Goal: Task Accomplishment & Management: Manage account settings

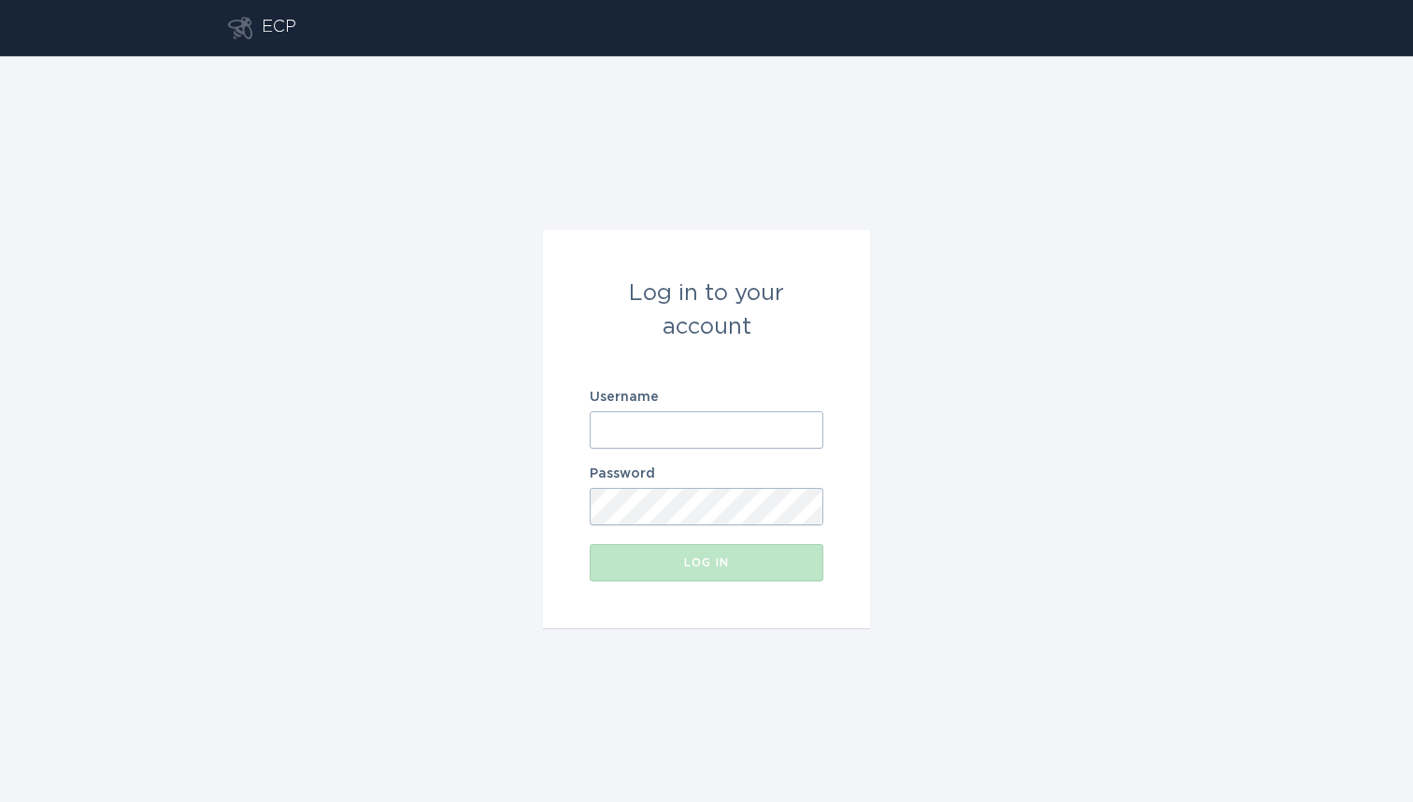
type input "[EMAIL_ADDRESS][DOMAIN_NAME]"
click at [707, 563] on button "Log in" at bounding box center [707, 562] width 234 height 37
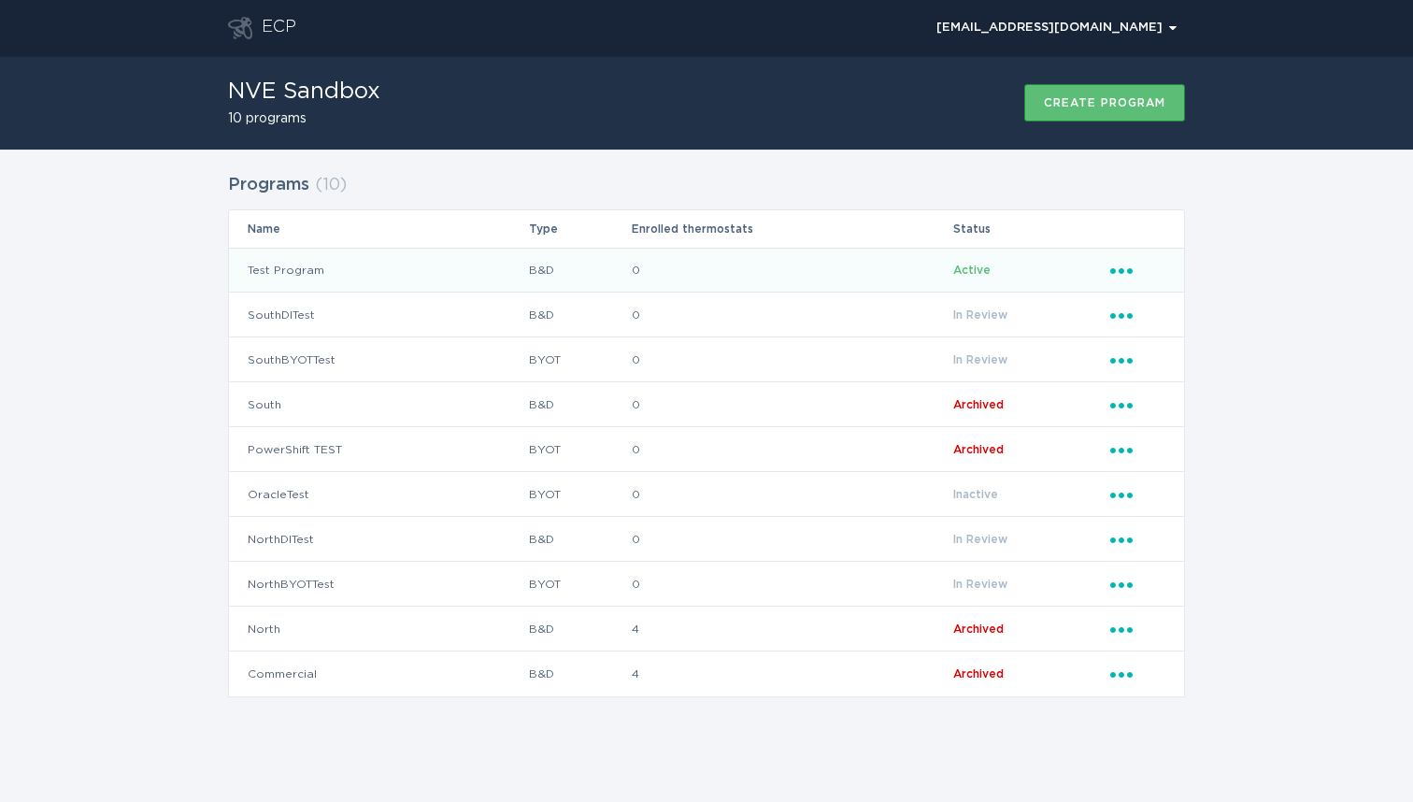
click at [322, 267] on td "Test Program" at bounding box center [378, 270] width 299 height 45
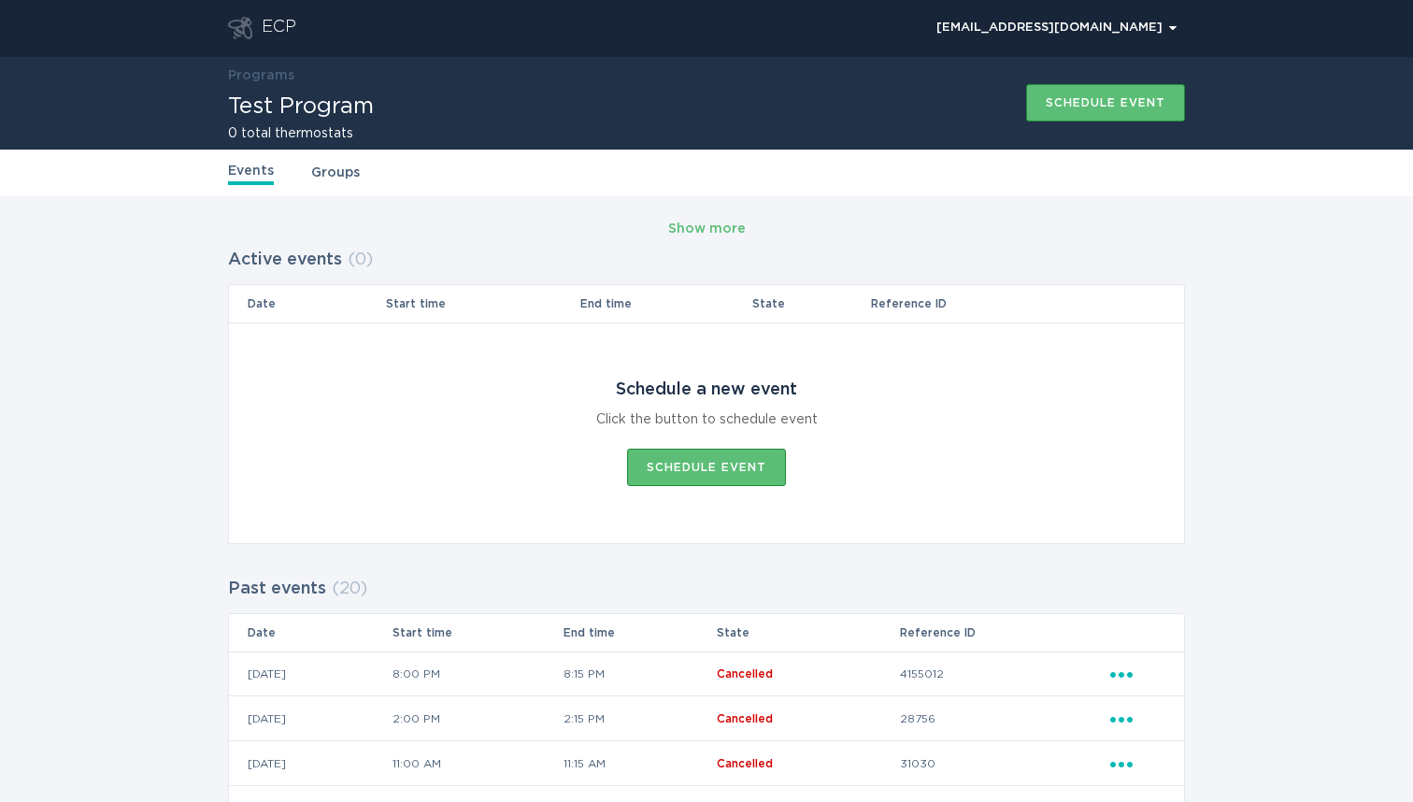
click at [330, 171] on link "Groups" at bounding box center [335, 173] width 49 height 21
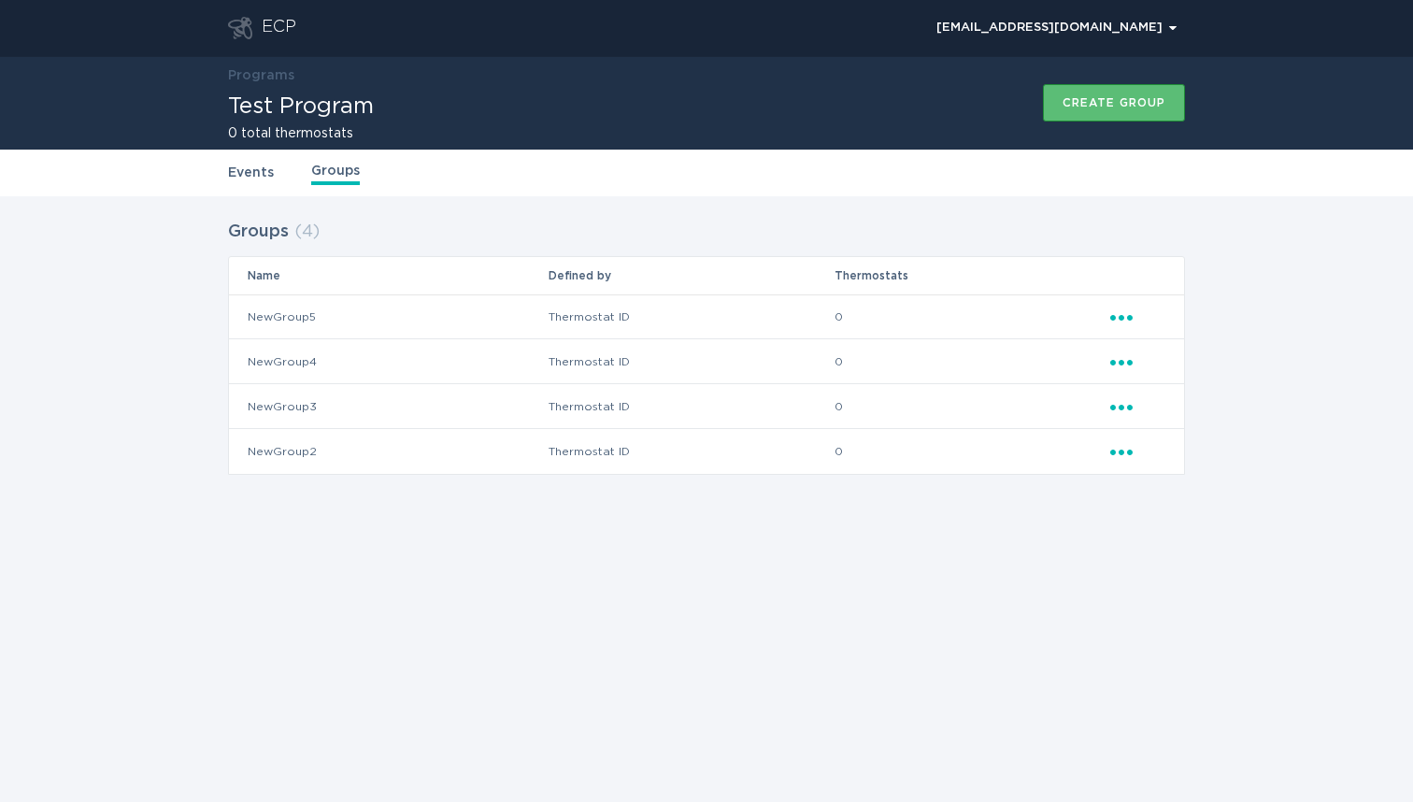
click at [1132, 317] on icon "Popover menu" at bounding box center [1121, 318] width 22 height 6
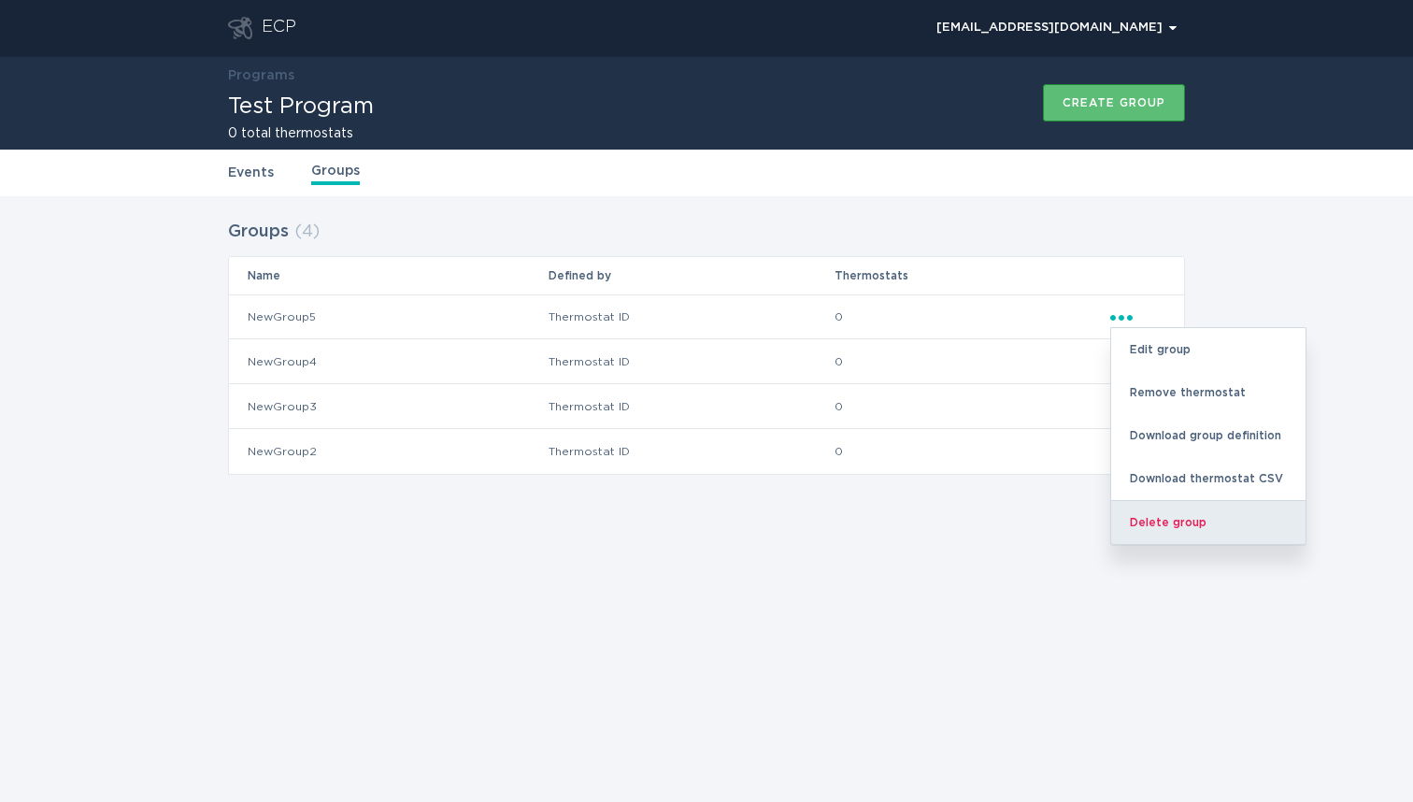
click at [1175, 522] on div "Delete group" at bounding box center [1208, 522] width 194 height 44
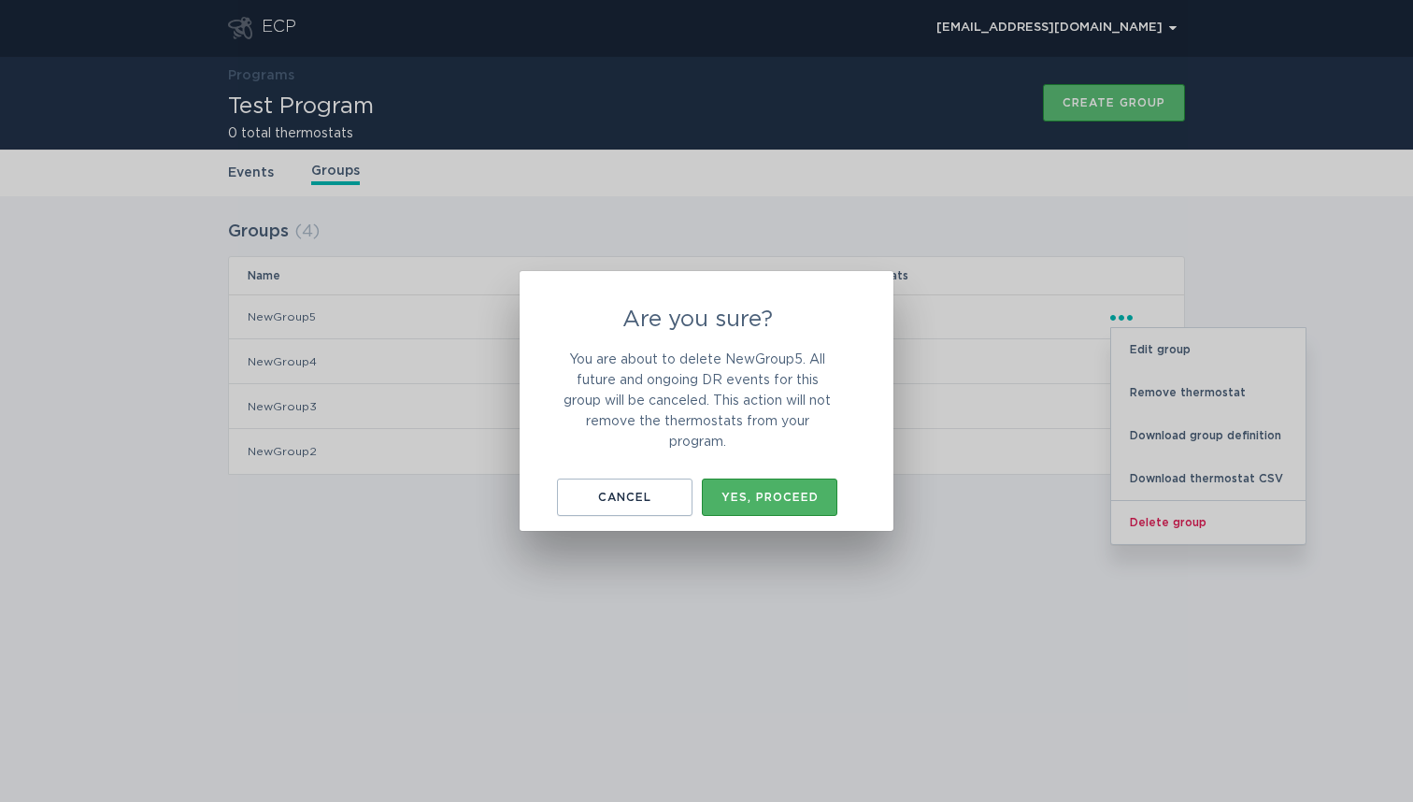
click at [766, 498] on div "Yes, proceed" at bounding box center [769, 497] width 117 height 11
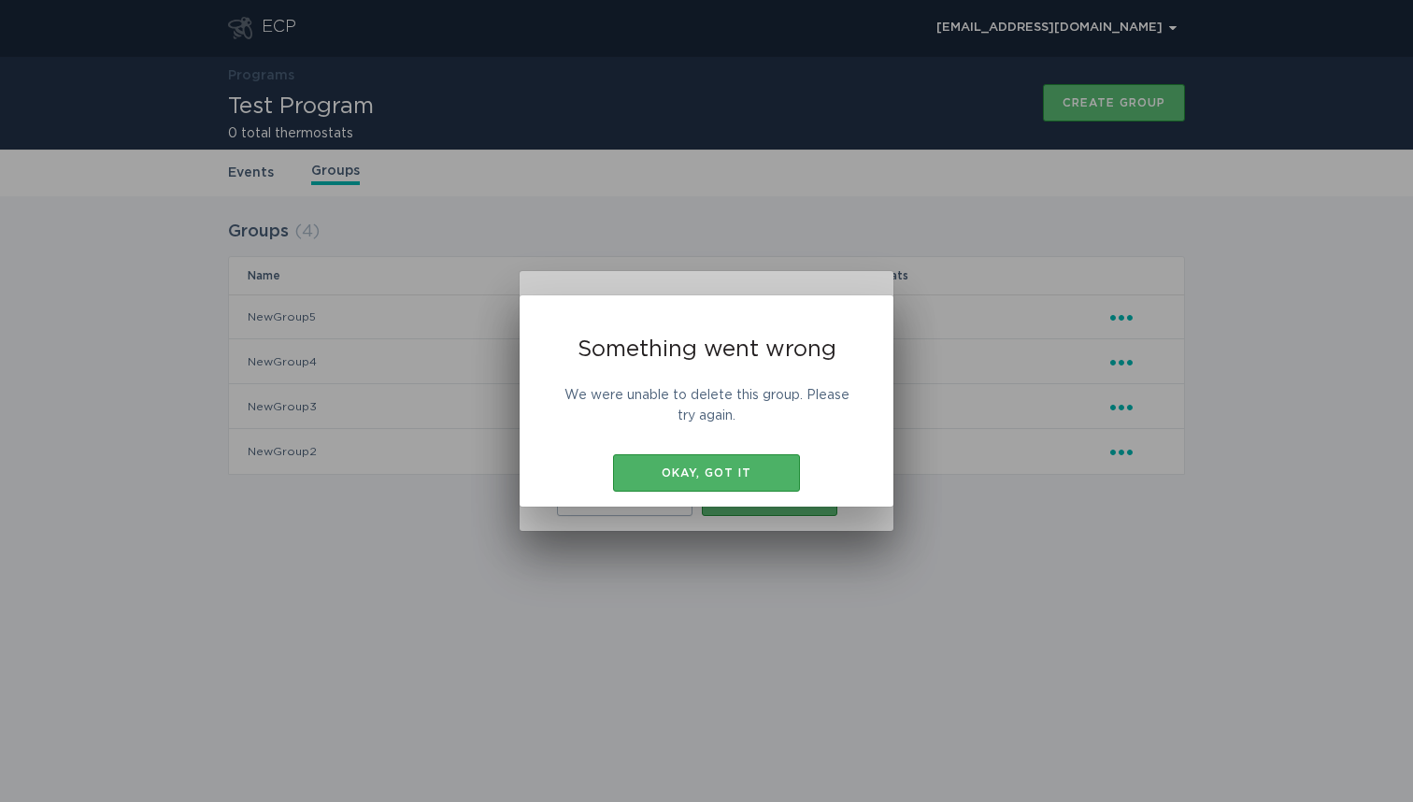
click at [737, 480] on button "Okay, got it" at bounding box center [706, 472] width 187 height 37
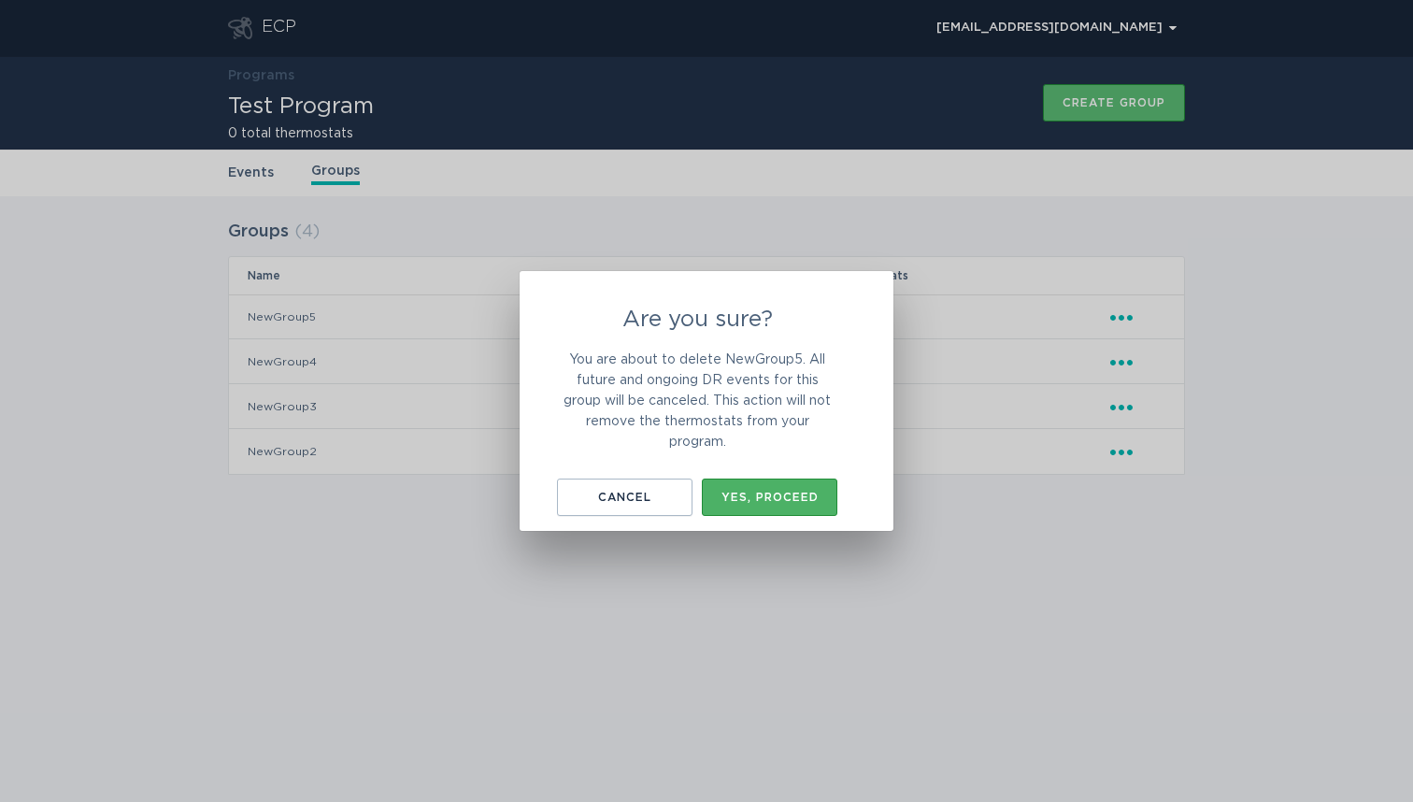
click at [777, 503] on button "Yes, proceed" at bounding box center [770, 497] width 136 height 37
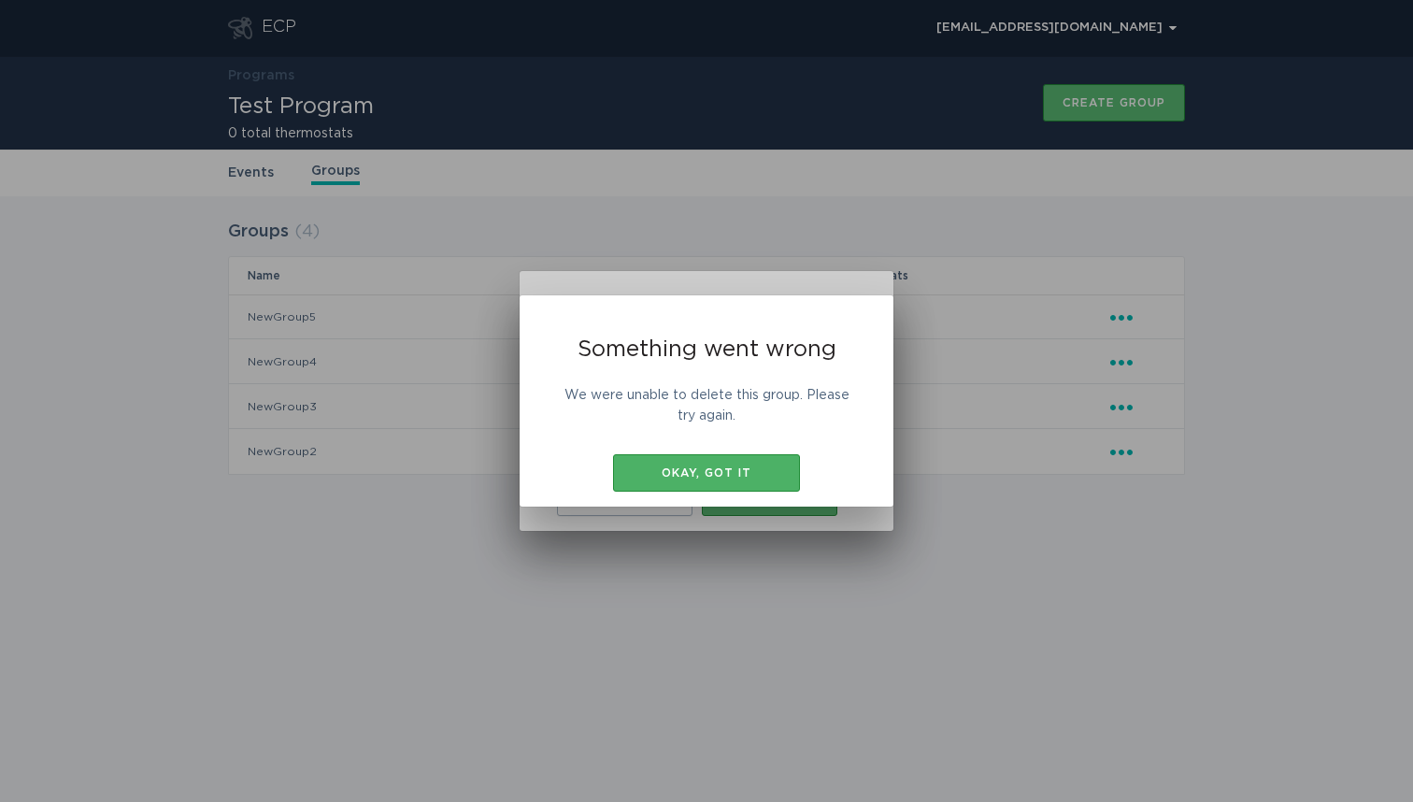
click at [755, 476] on div "Okay, got it" at bounding box center [707, 472] width 168 height 11
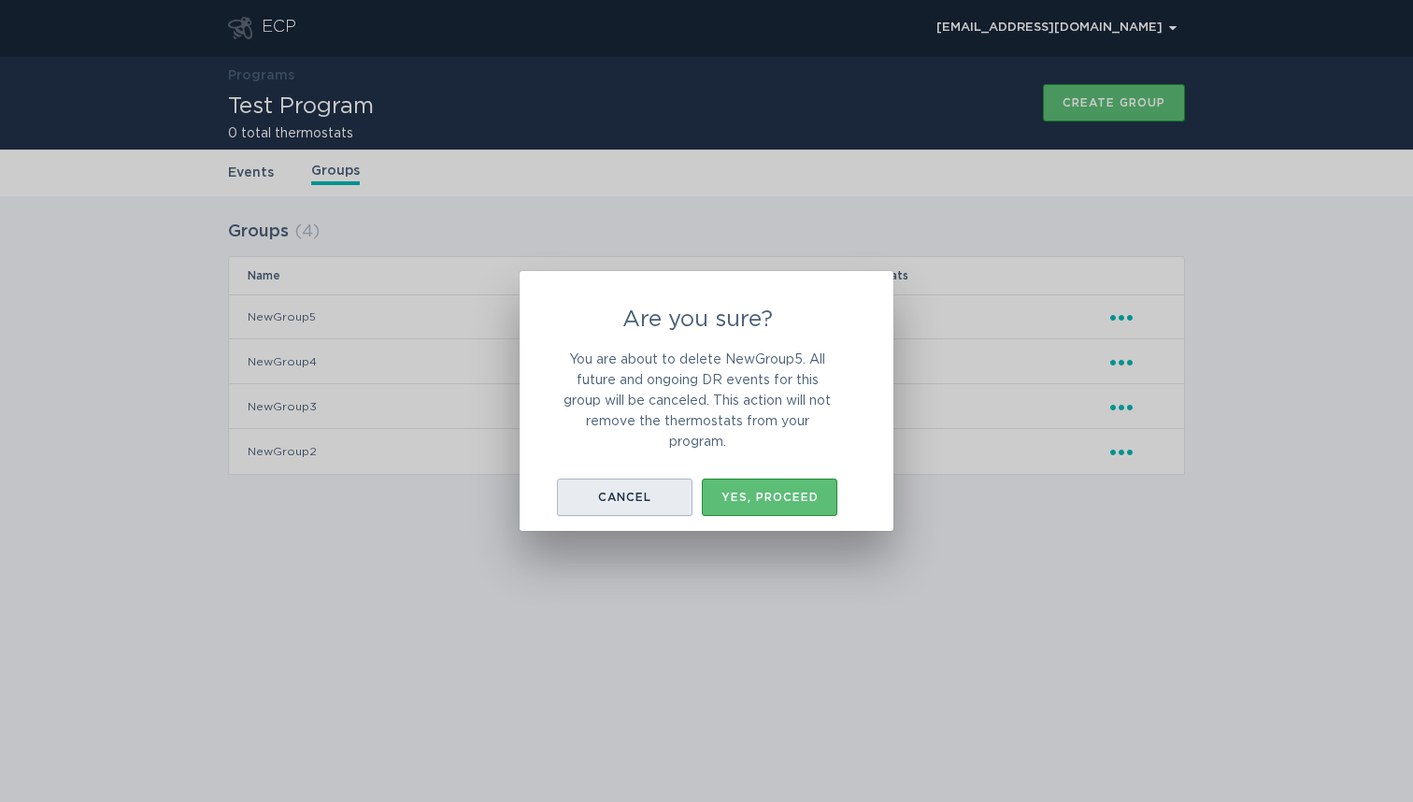
click at [625, 508] on button "Cancel" at bounding box center [625, 497] width 136 height 37
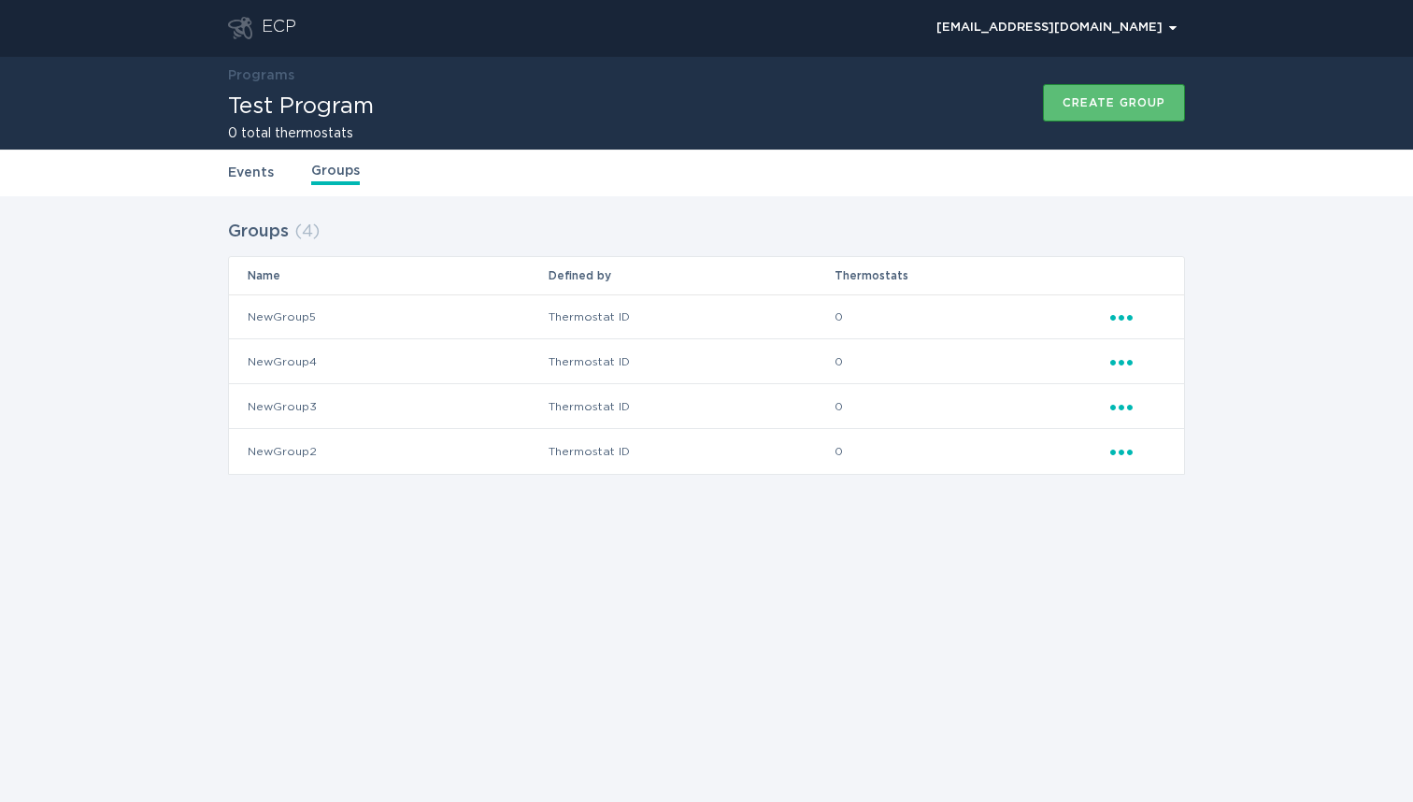
click at [1119, 322] on icon "Ellipsis" at bounding box center [1123, 315] width 26 height 16
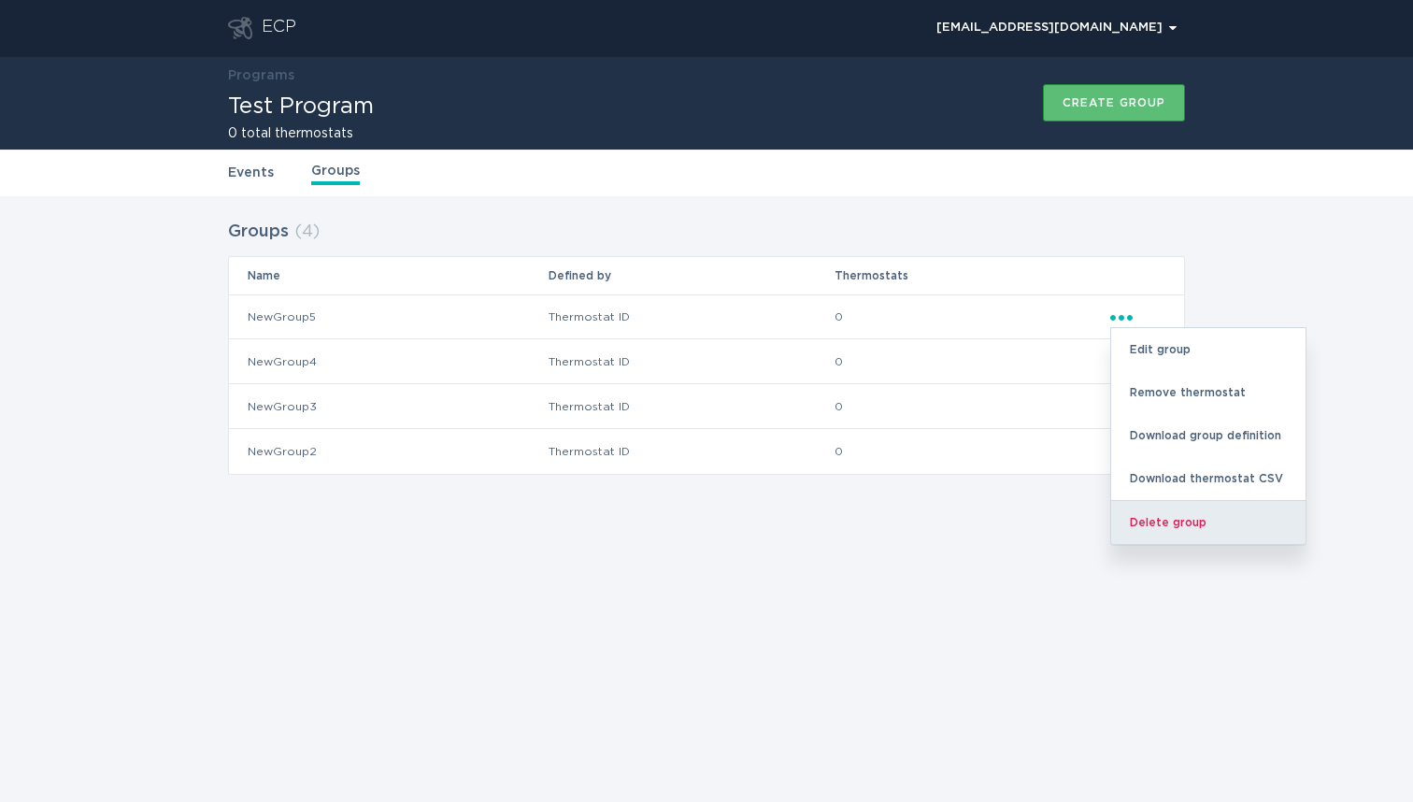
click at [1168, 522] on div "Delete group" at bounding box center [1208, 522] width 194 height 44
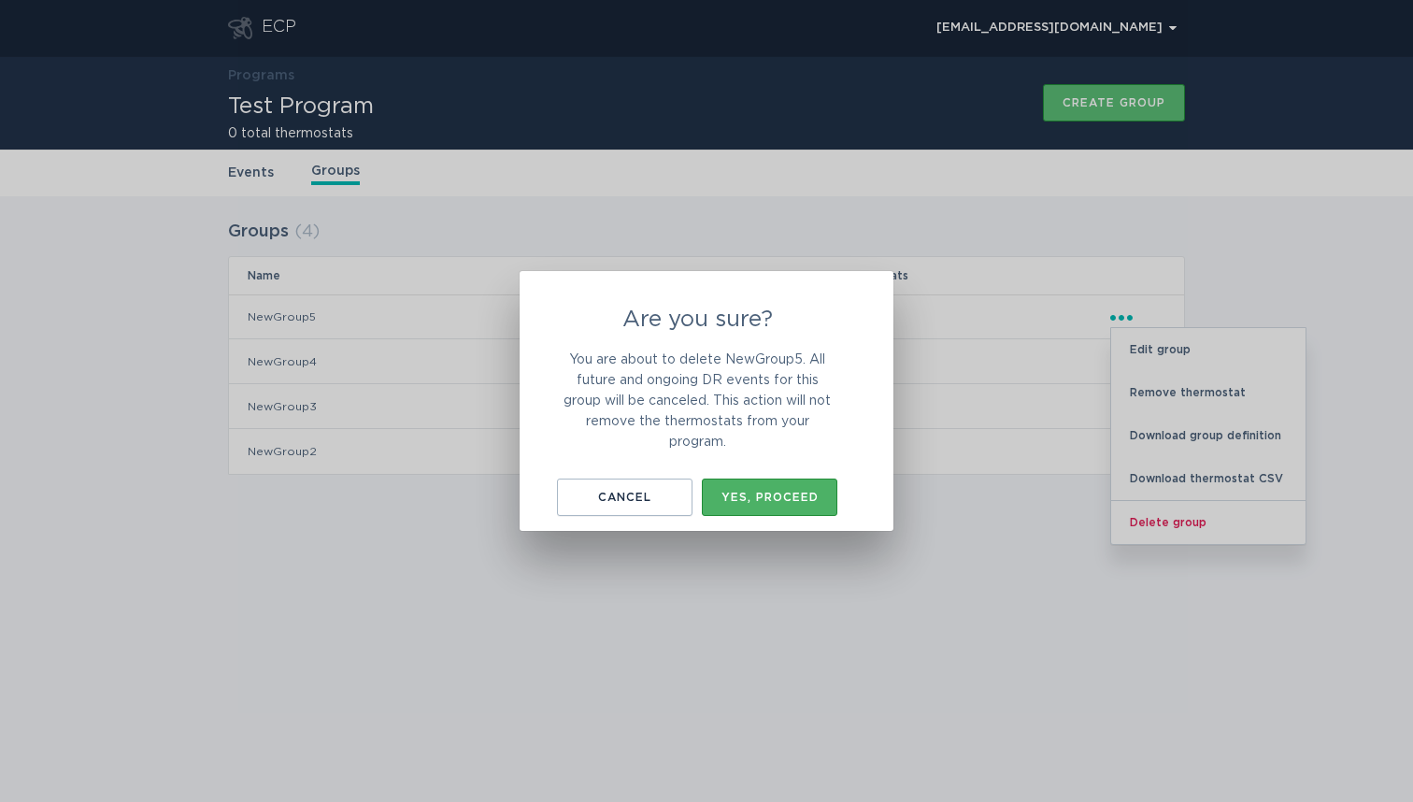
click at [763, 500] on div "Yes, proceed" at bounding box center [769, 497] width 117 height 11
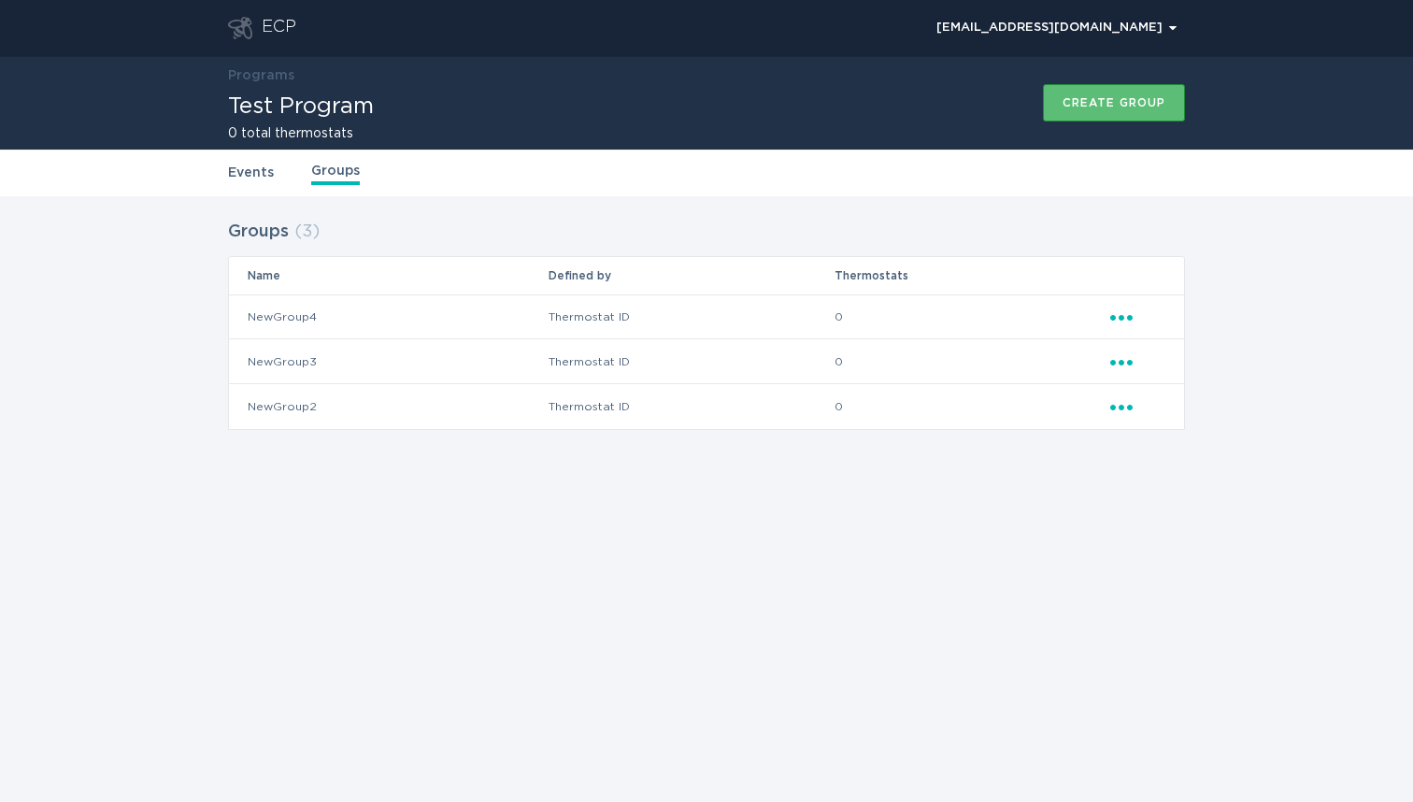
click at [1123, 319] on icon "Popover menu" at bounding box center [1121, 318] width 22 height 6
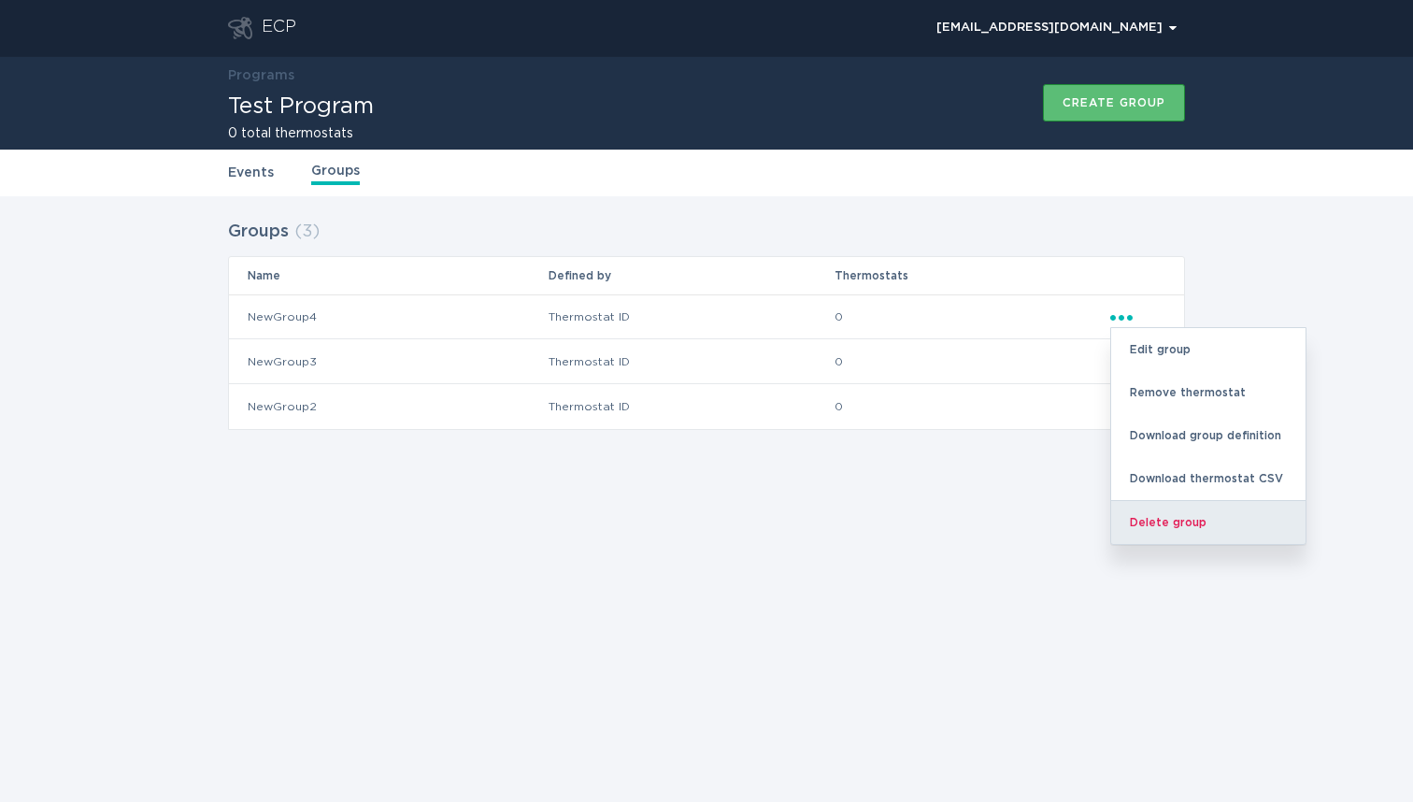
click at [1167, 524] on div "Delete group" at bounding box center [1208, 522] width 194 height 44
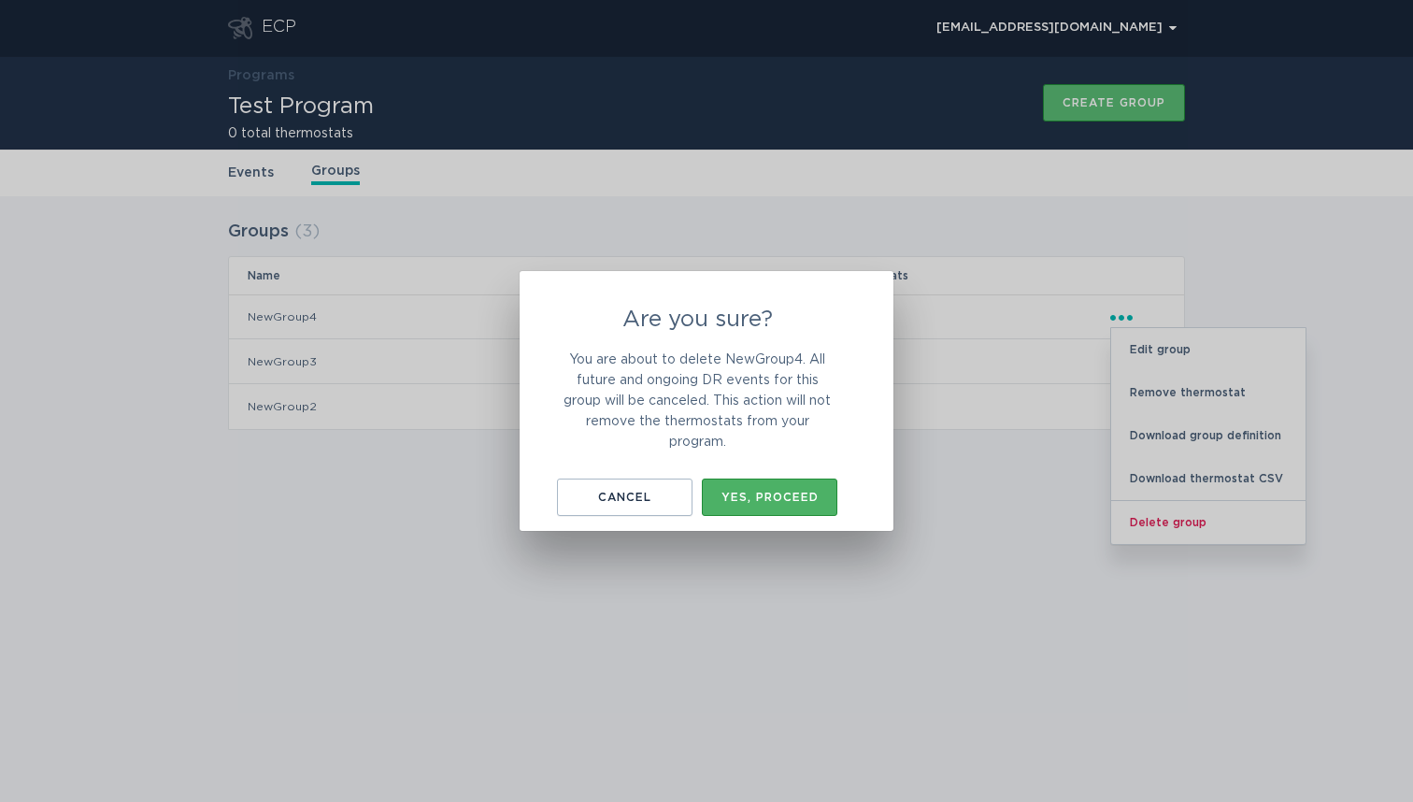
click at [762, 494] on div "Yes, proceed" at bounding box center [769, 497] width 117 height 11
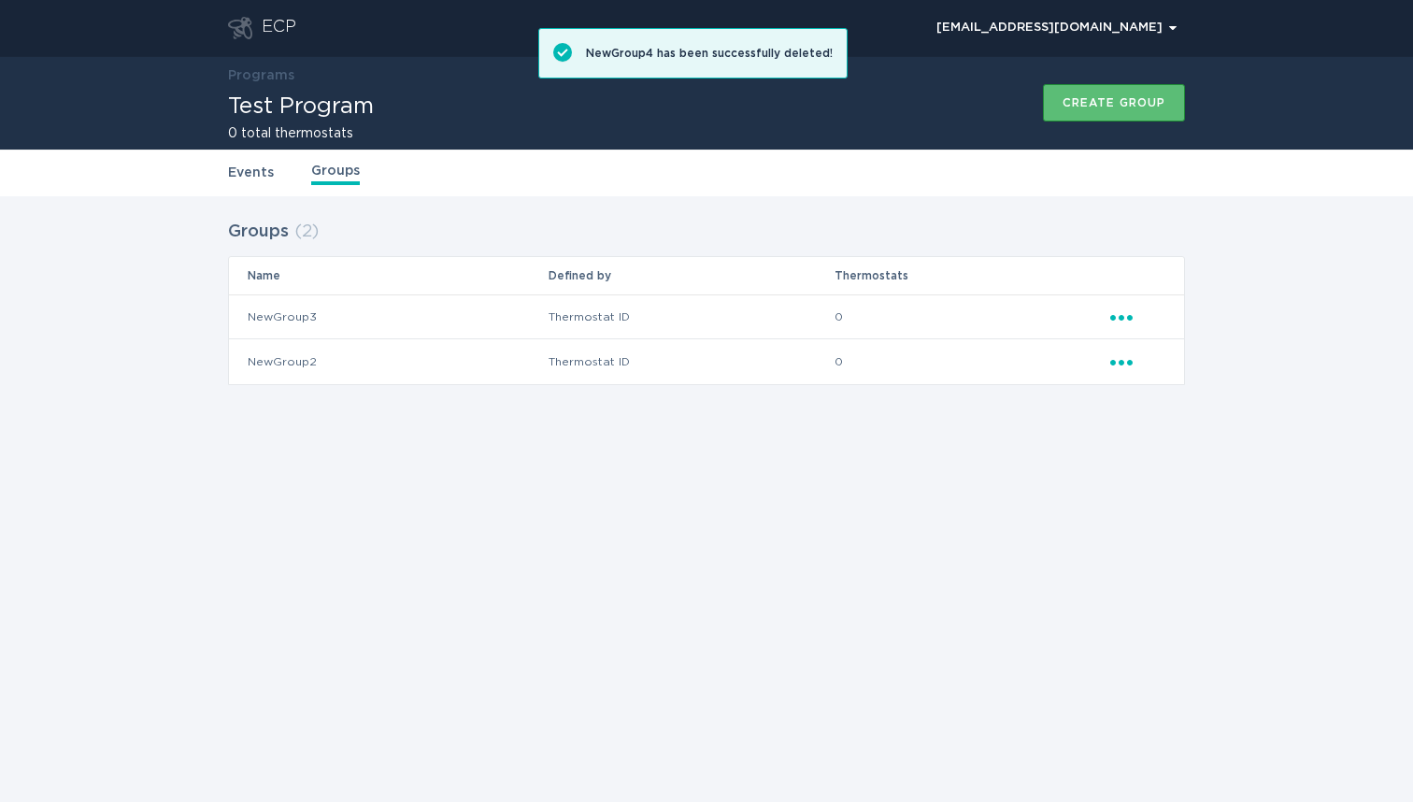
click at [1117, 322] on div "Ellipsis" at bounding box center [1137, 317] width 55 height 21
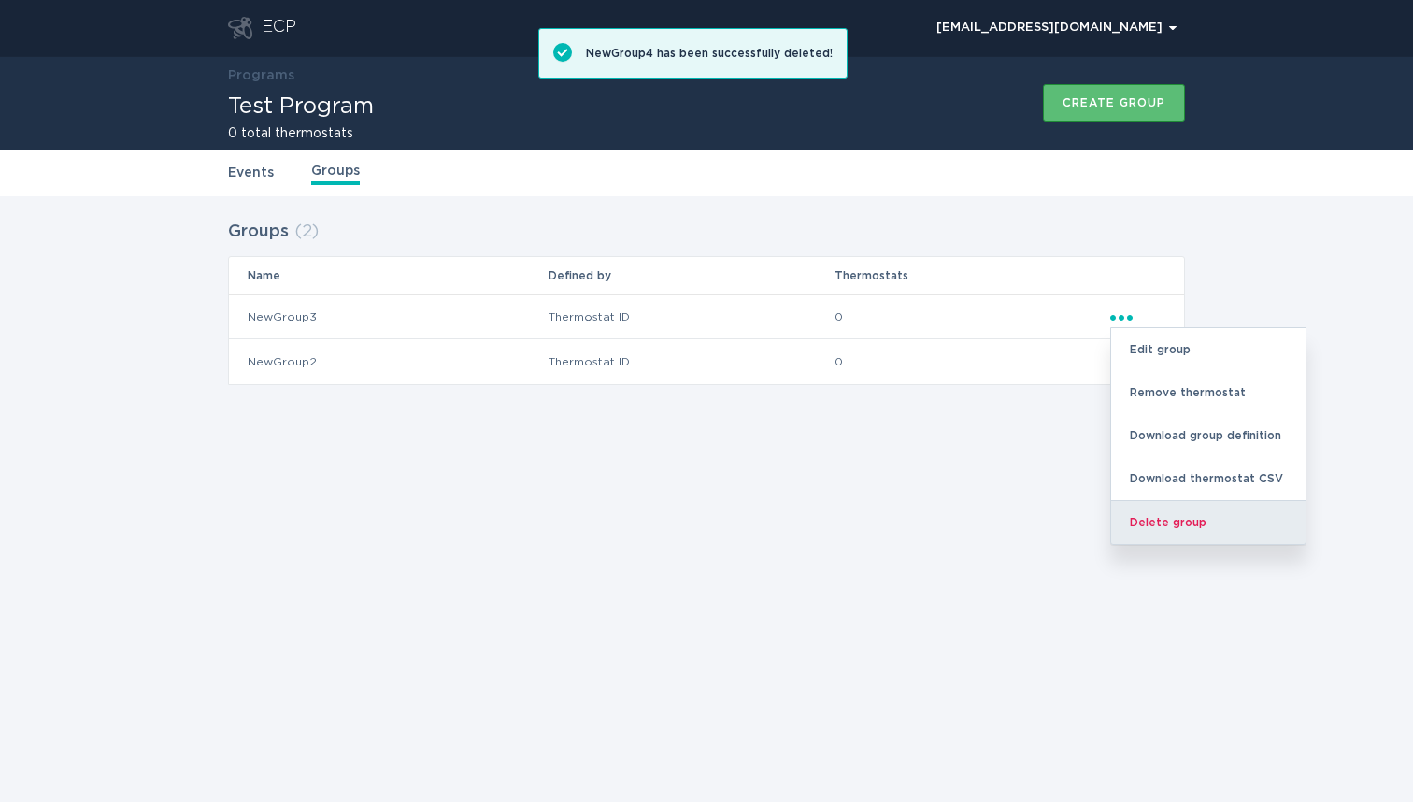
click at [1148, 524] on div "Delete group" at bounding box center [1208, 522] width 194 height 44
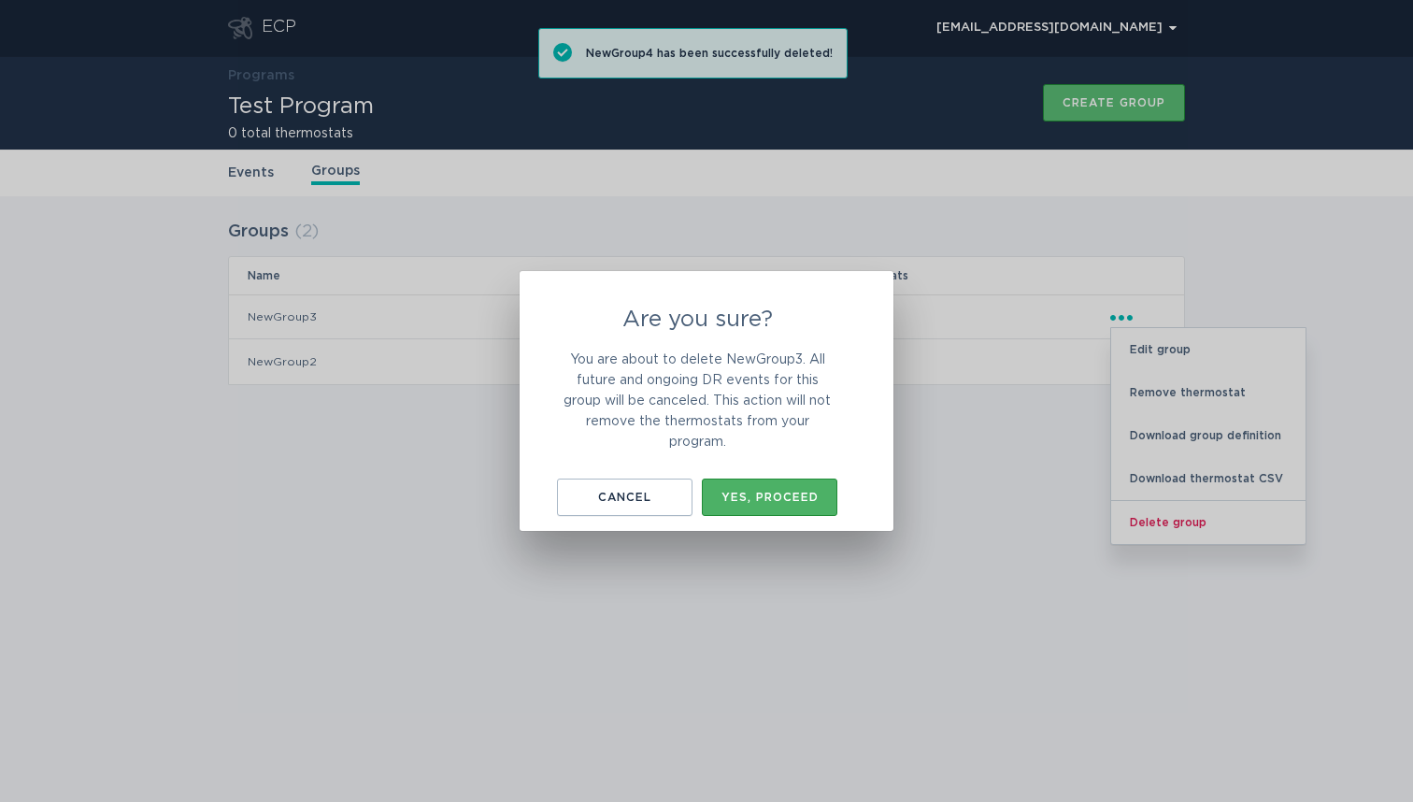
click at [810, 500] on div "Yes, proceed" at bounding box center [769, 497] width 117 height 11
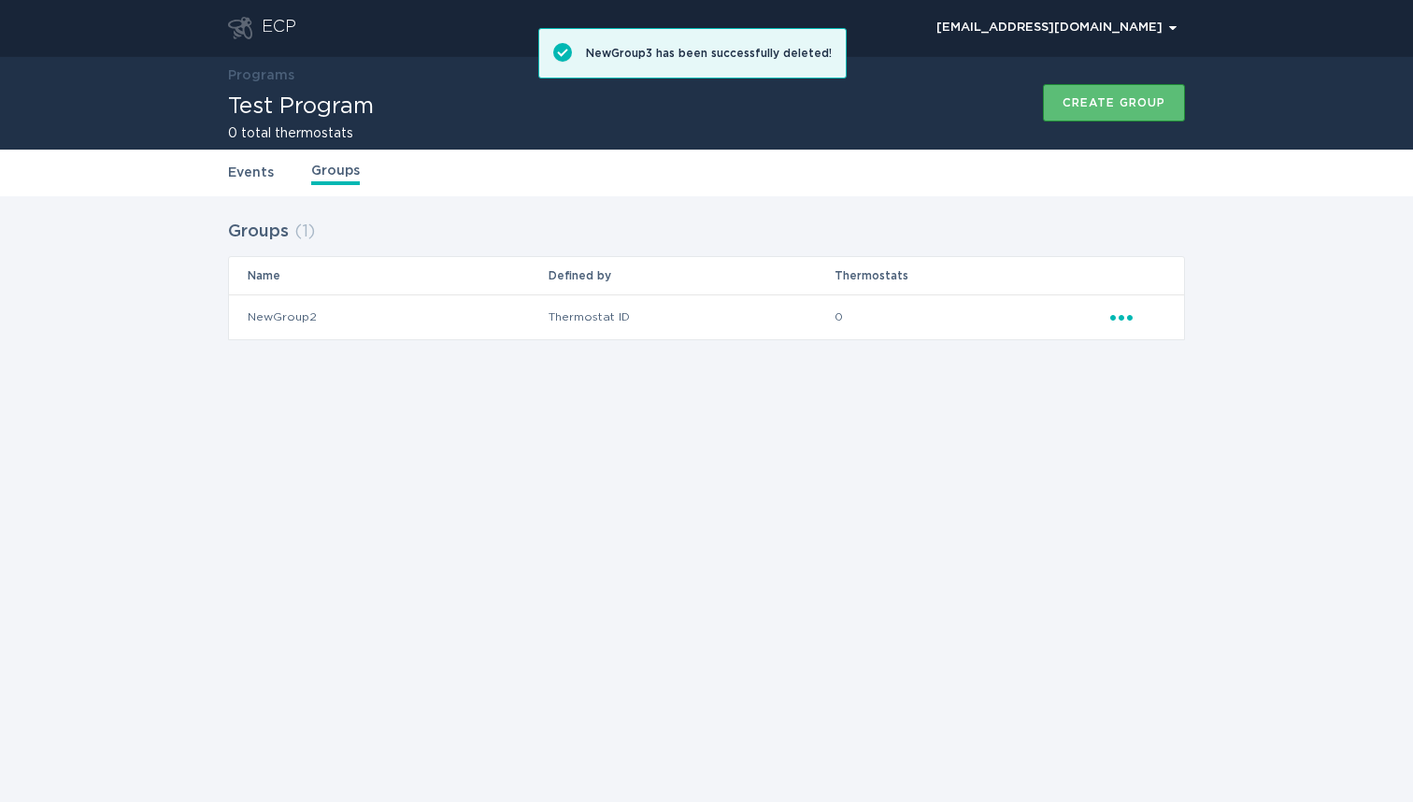
click at [1124, 319] on icon "Popover menu" at bounding box center [1121, 318] width 22 height 6
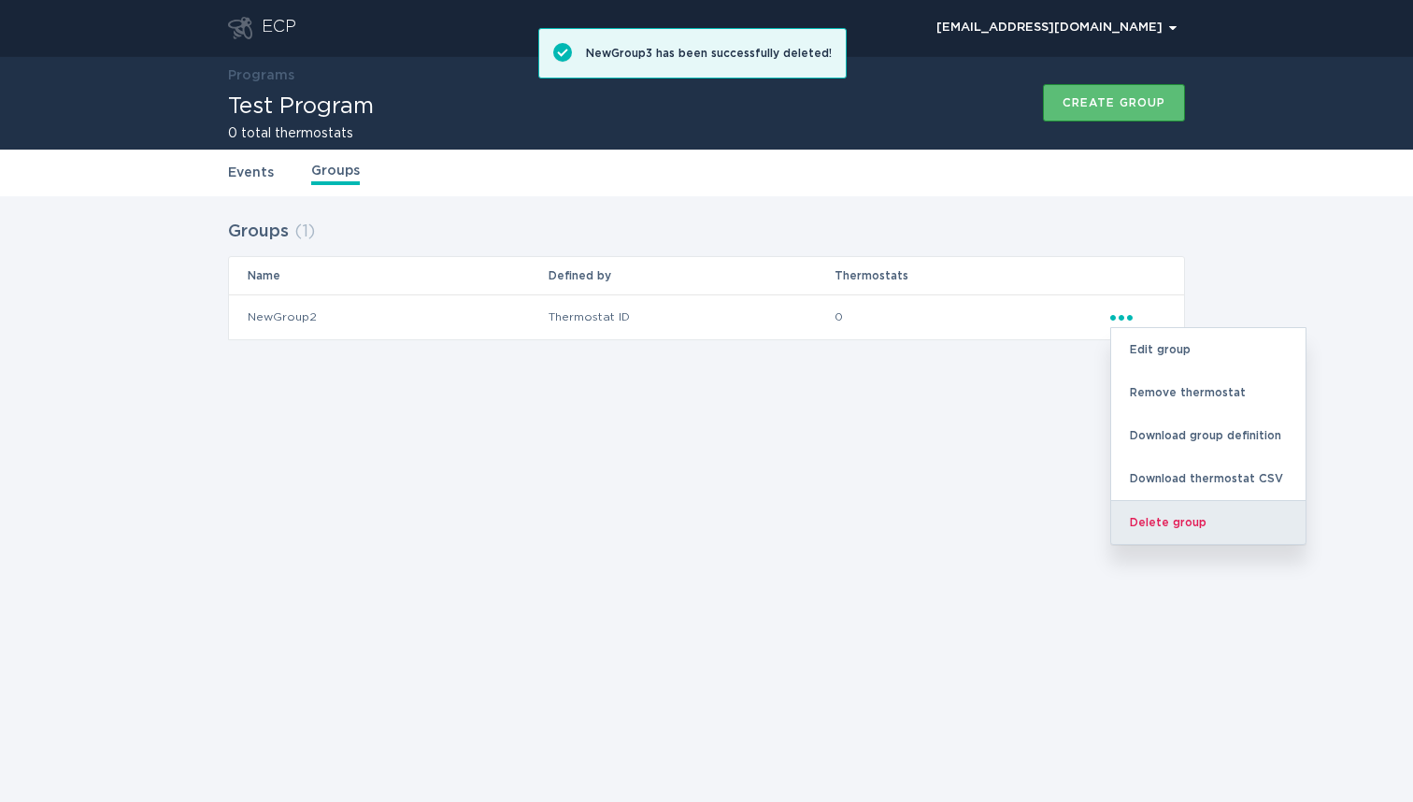
click at [1147, 523] on div "Delete group" at bounding box center [1208, 522] width 194 height 44
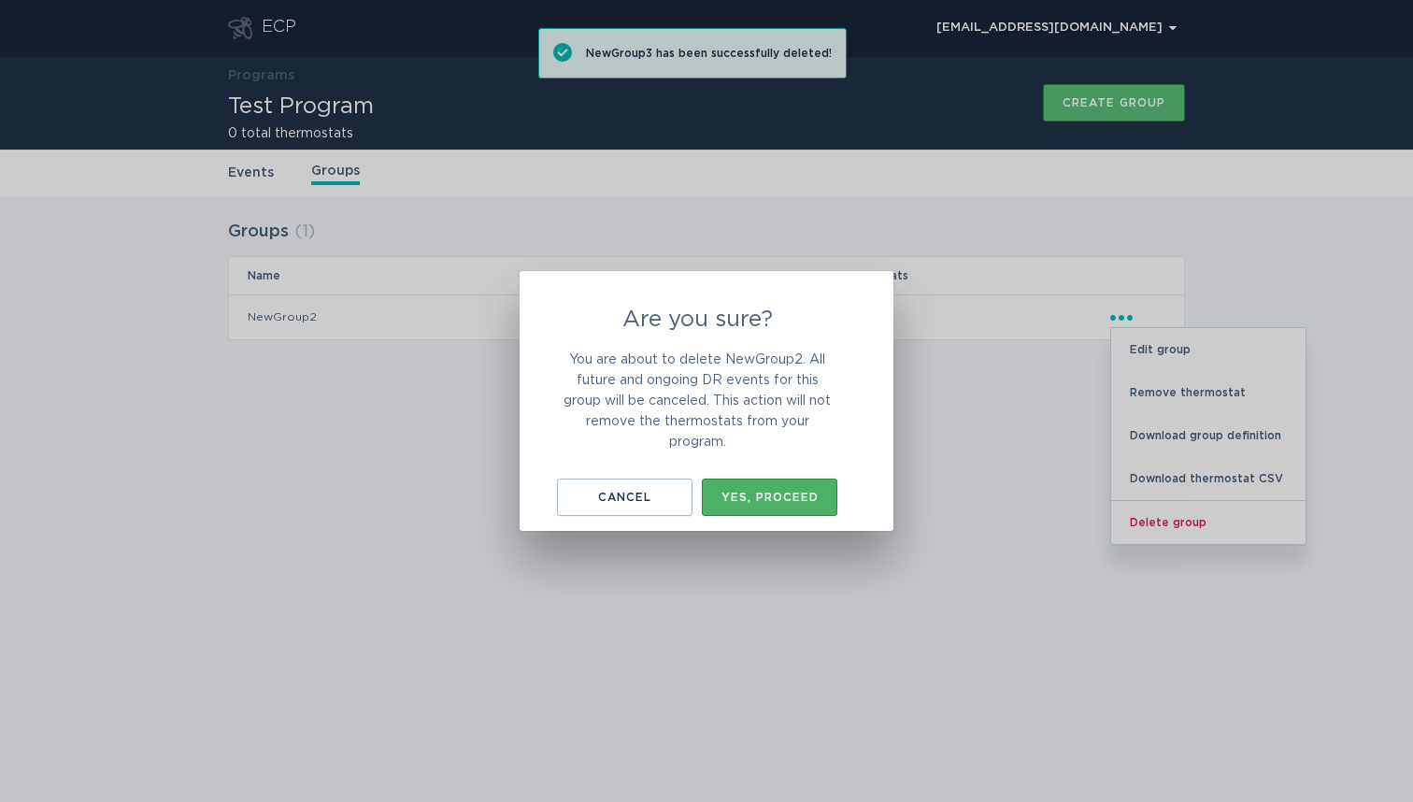
click at [804, 497] on div "Yes, proceed" at bounding box center [769, 497] width 117 height 11
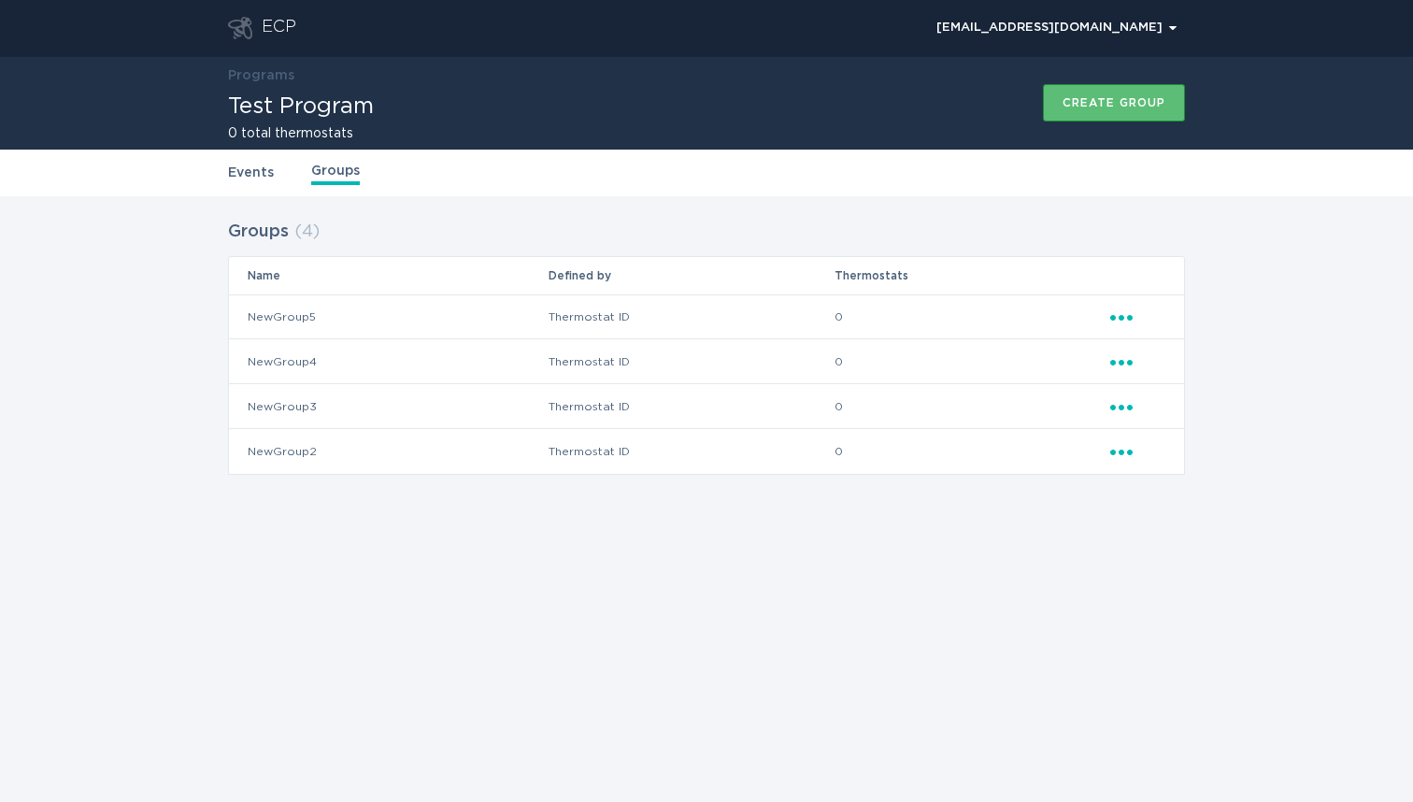
click at [1117, 320] on icon "Ellipsis" at bounding box center [1123, 315] width 26 height 16
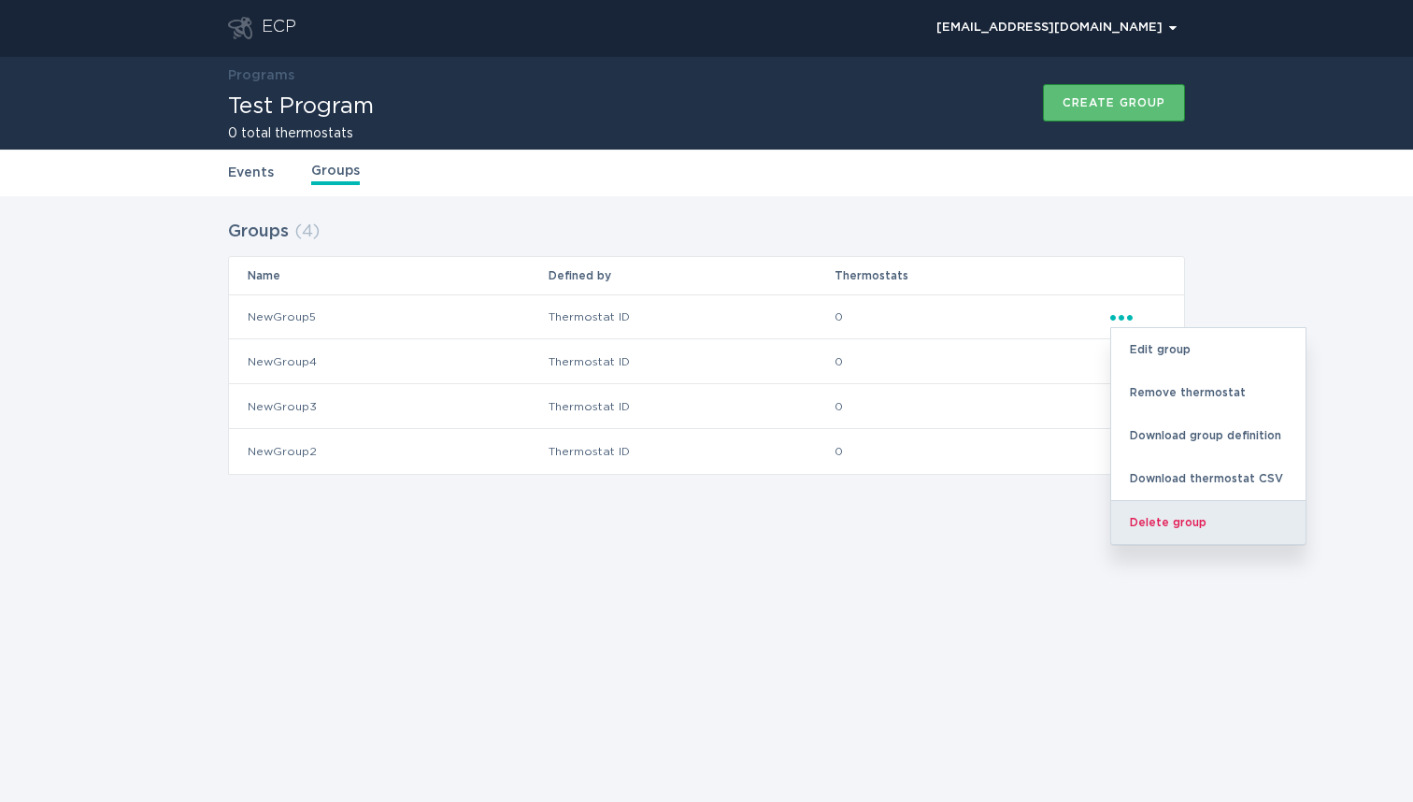
click at [1185, 525] on div "Delete group" at bounding box center [1208, 522] width 194 height 44
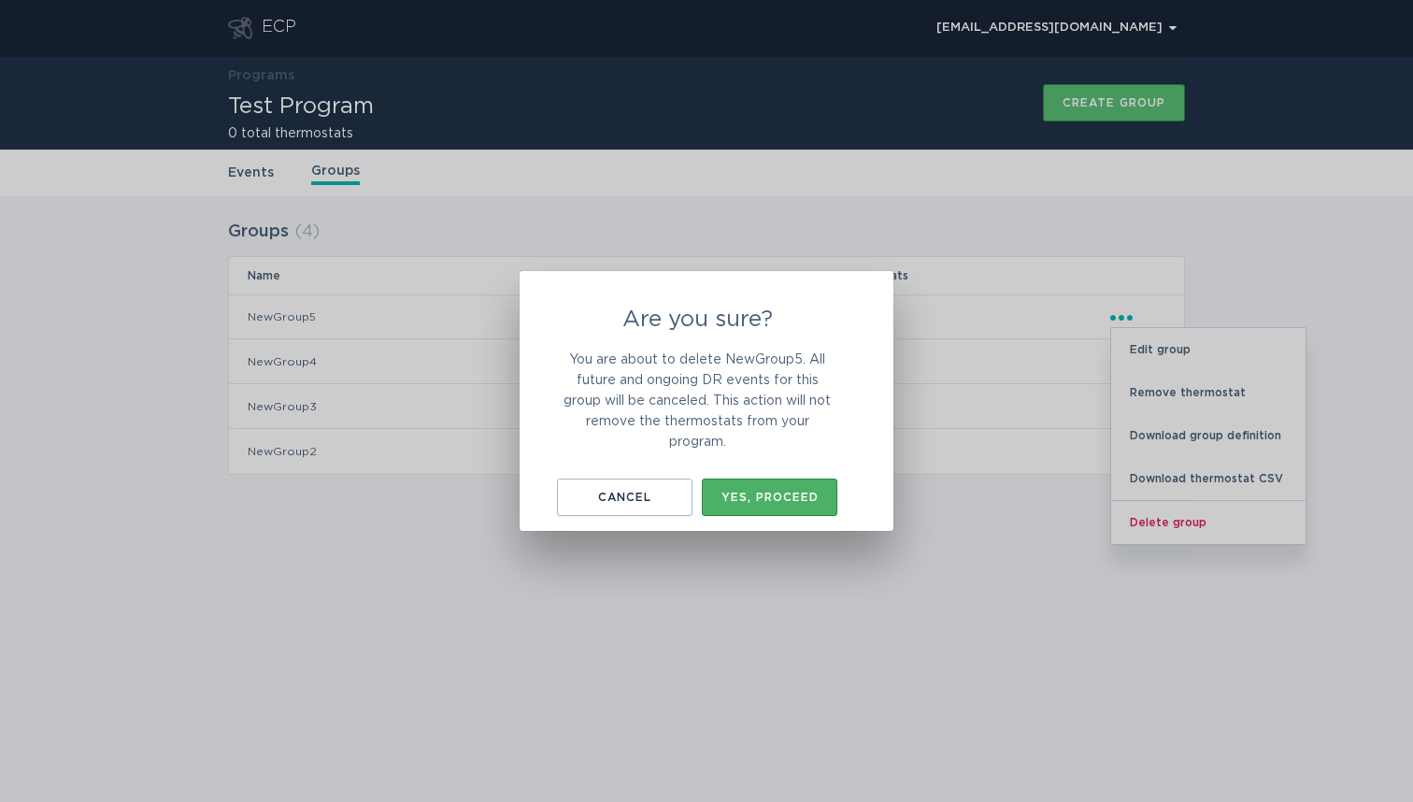
click at [741, 507] on button "Yes, proceed" at bounding box center [770, 497] width 136 height 37
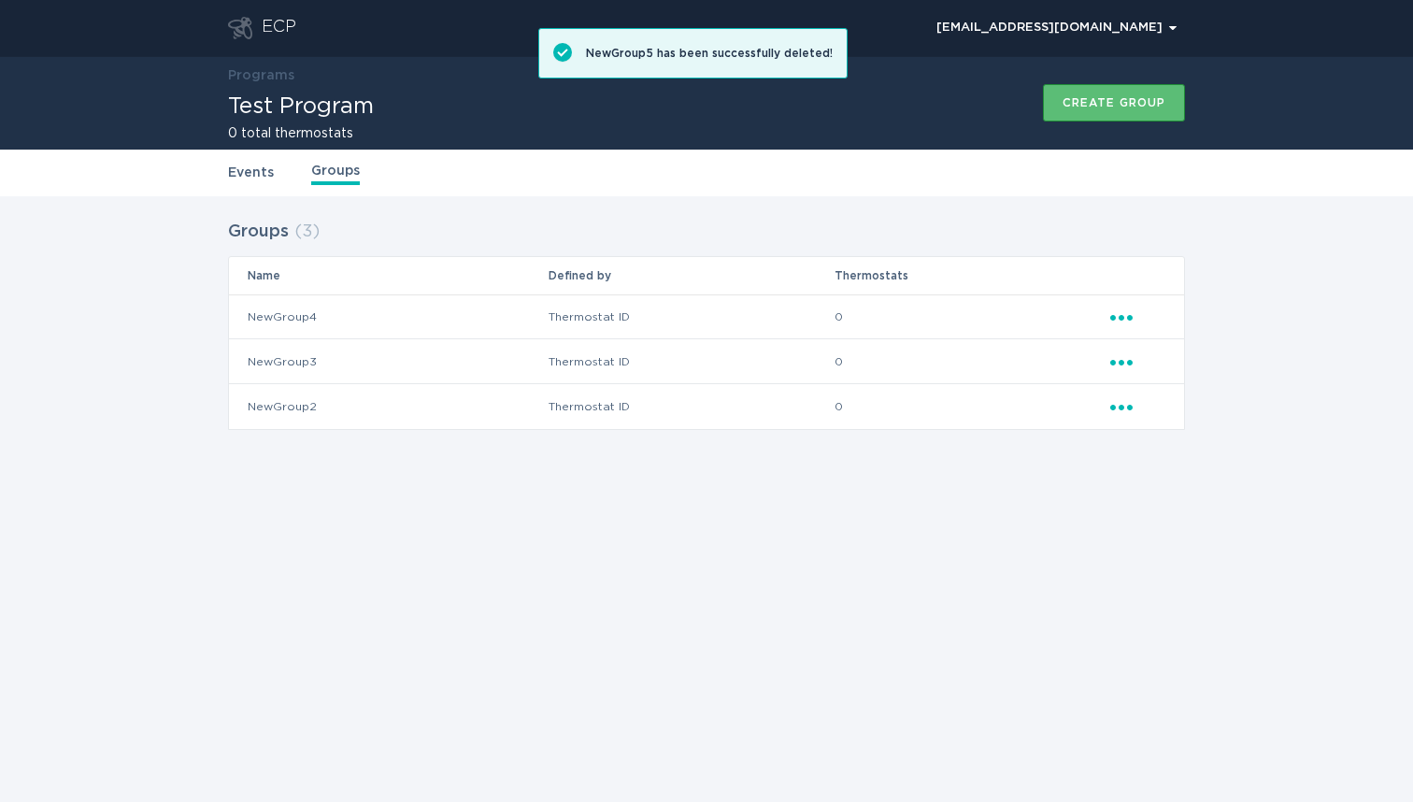
click at [1124, 320] on icon "Ellipsis" at bounding box center [1123, 315] width 26 height 16
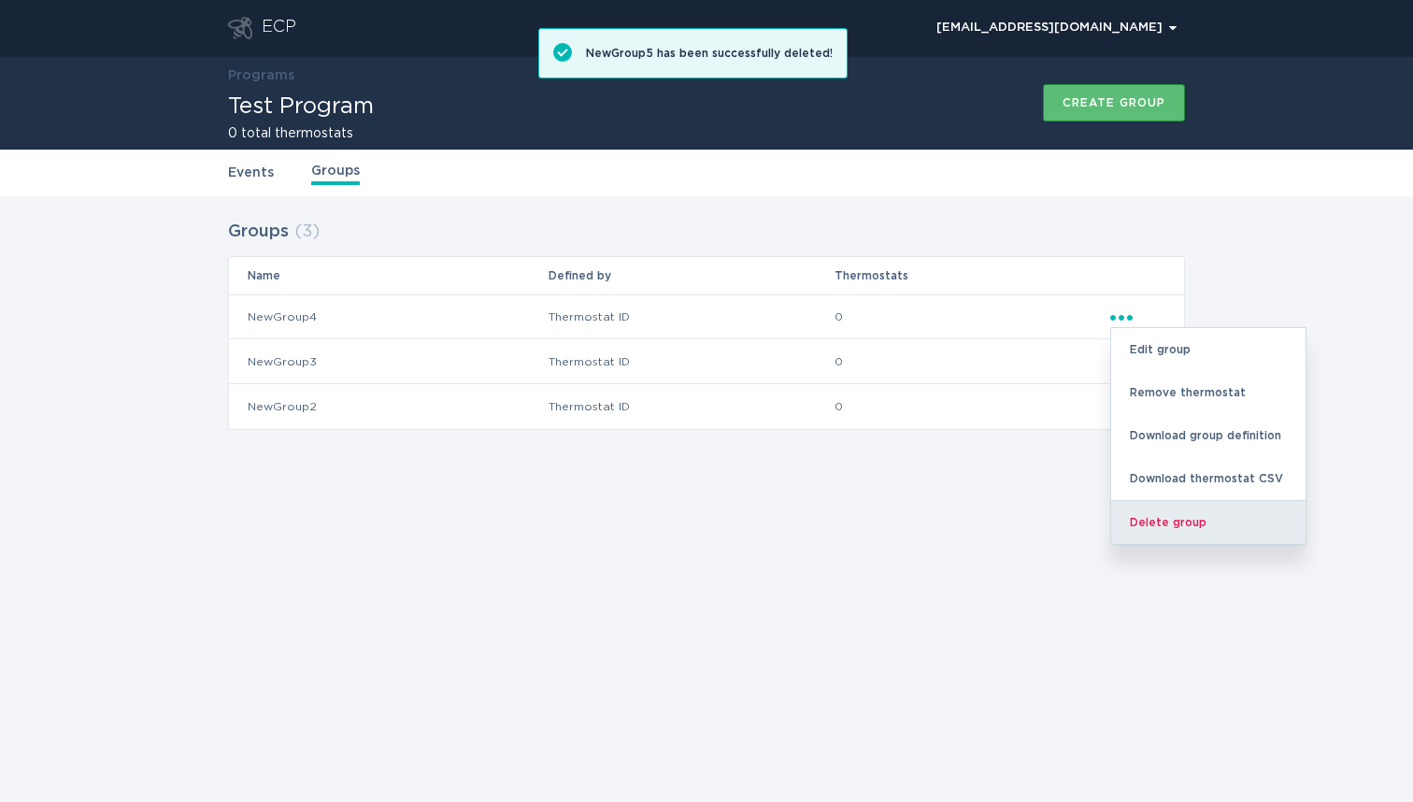
click at [1164, 522] on div "Delete group" at bounding box center [1208, 522] width 194 height 44
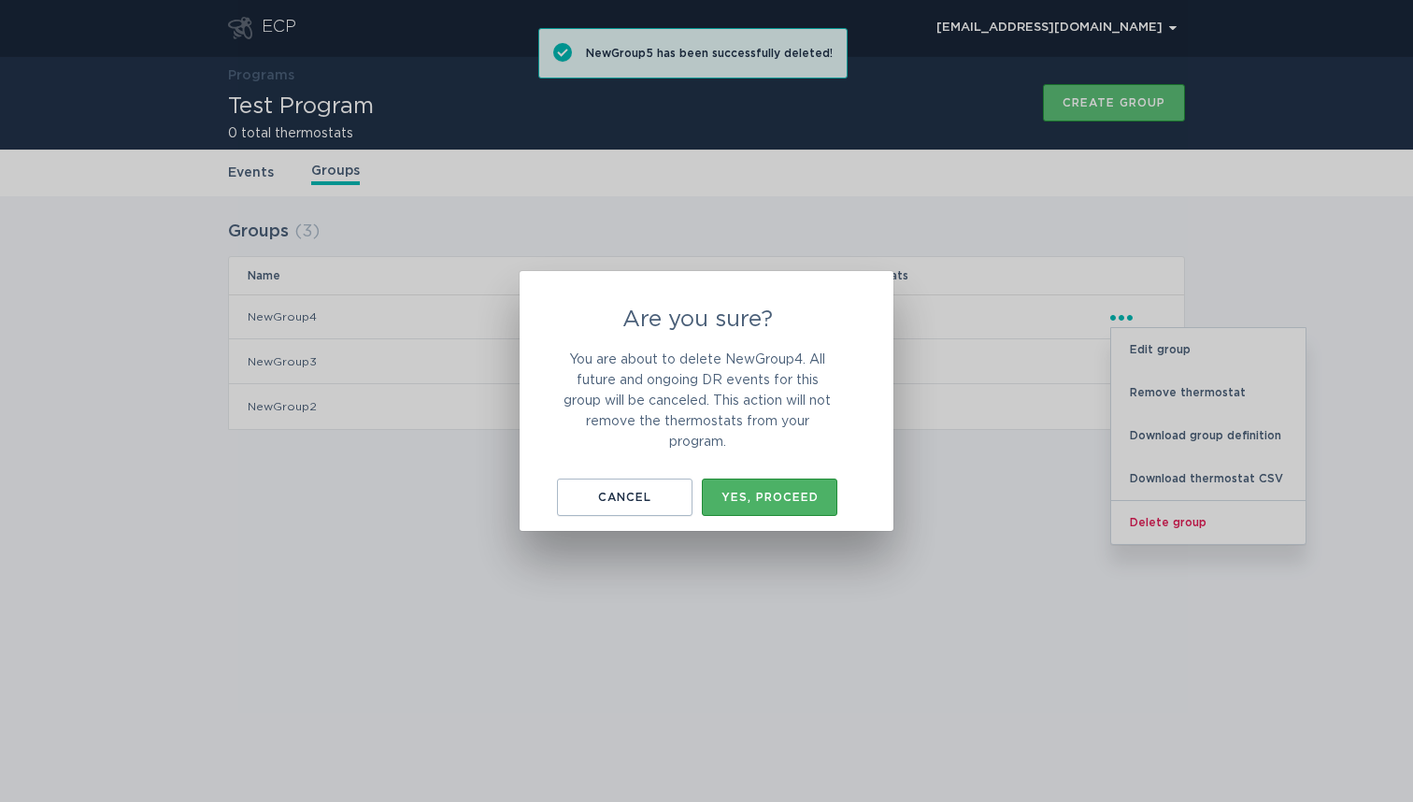
click at [783, 498] on div "Yes, proceed" at bounding box center [769, 497] width 117 height 11
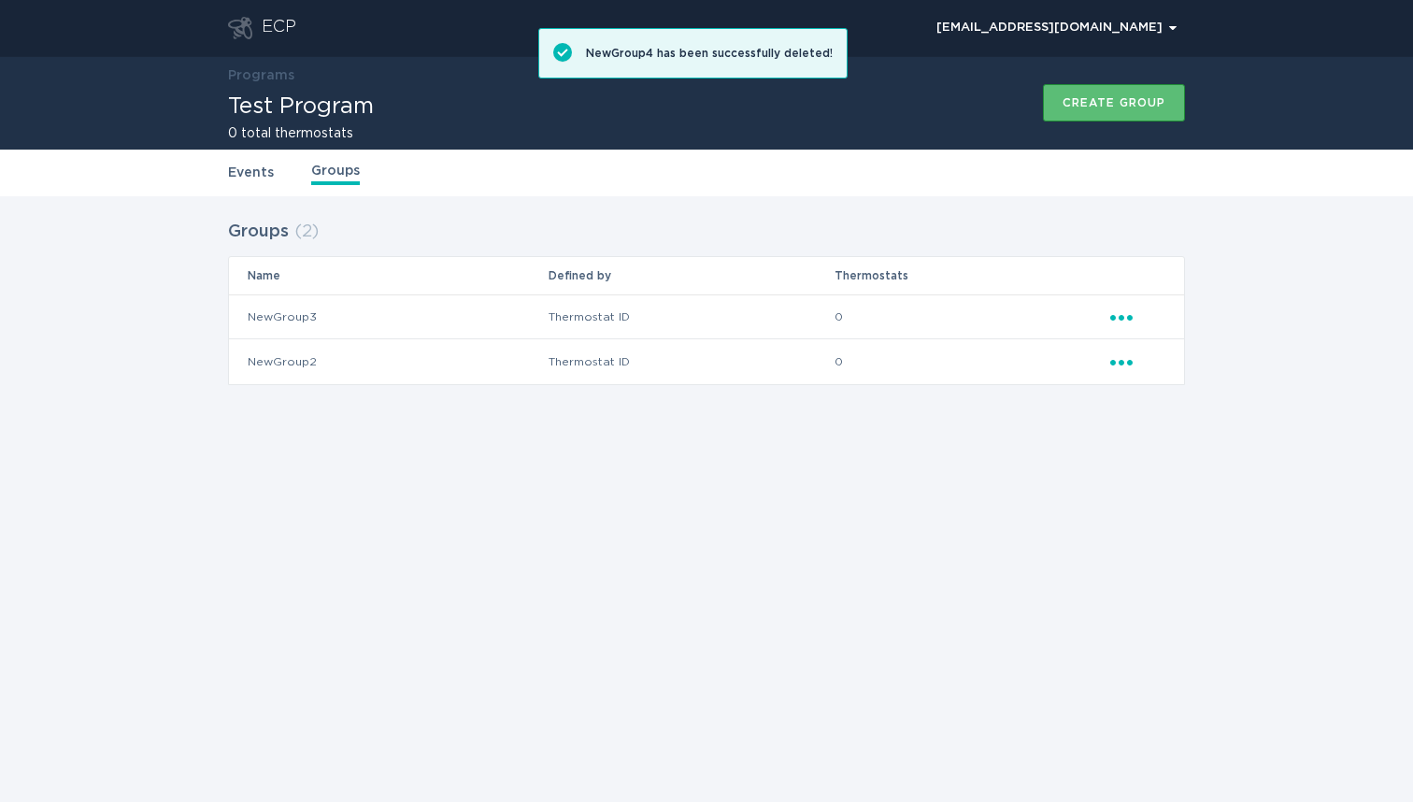
click at [1112, 314] on icon "Ellipsis" at bounding box center [1123, 315] width 26 height 16
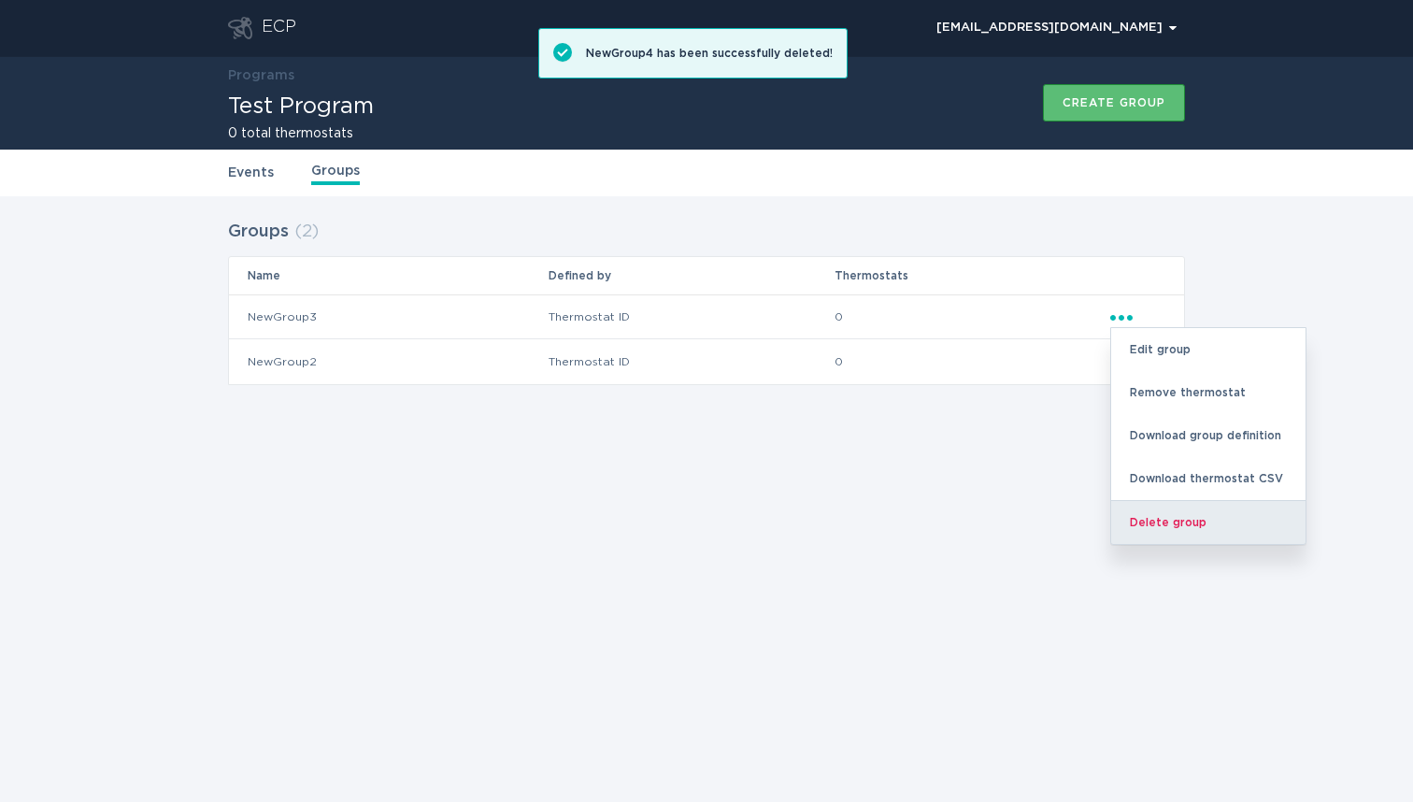
click at [1158, 532] on div "Delete group" at bounding box center [1208, 522] width 194 height 44
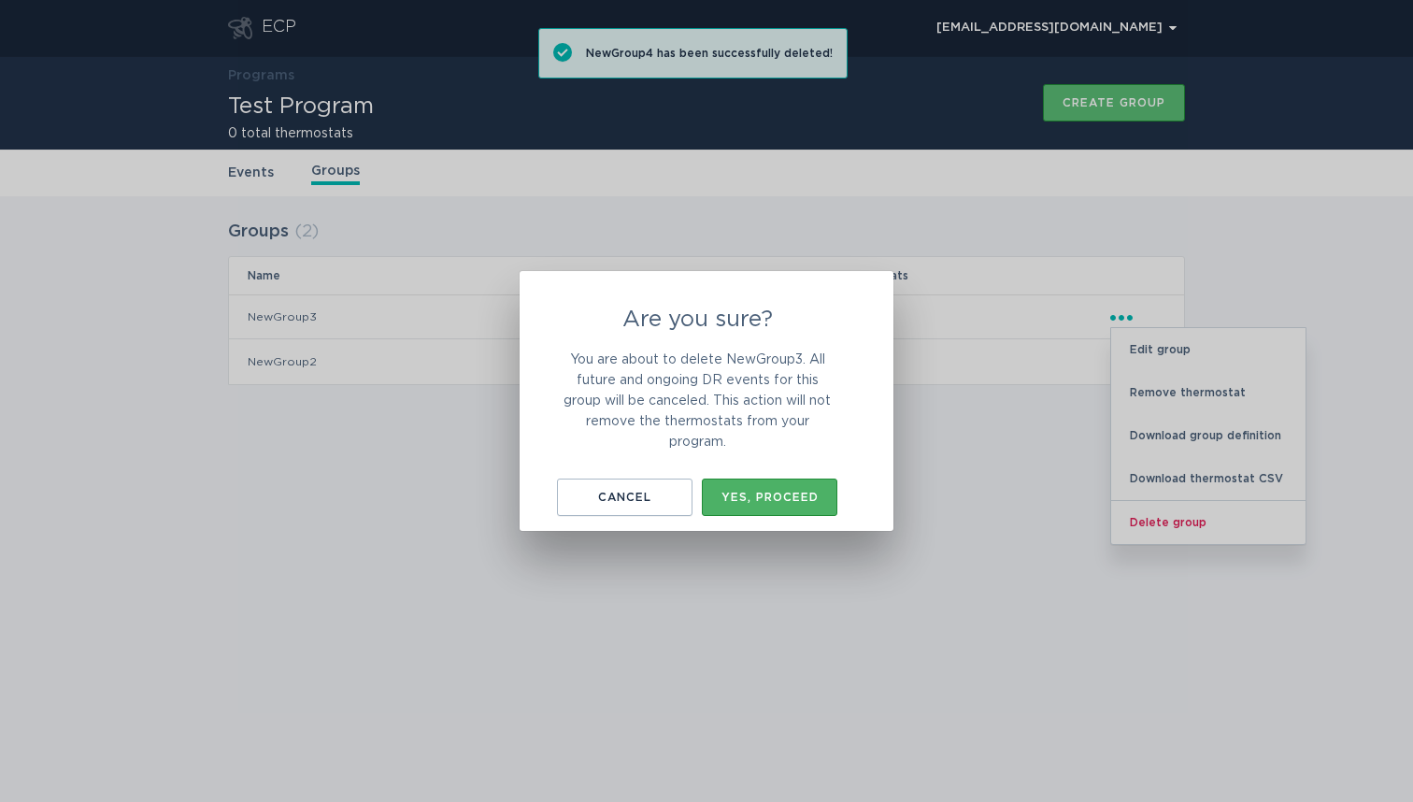
click at [787, 495] on div "Yes, proceed" at bounding box center [769, 497] width 117 height 11
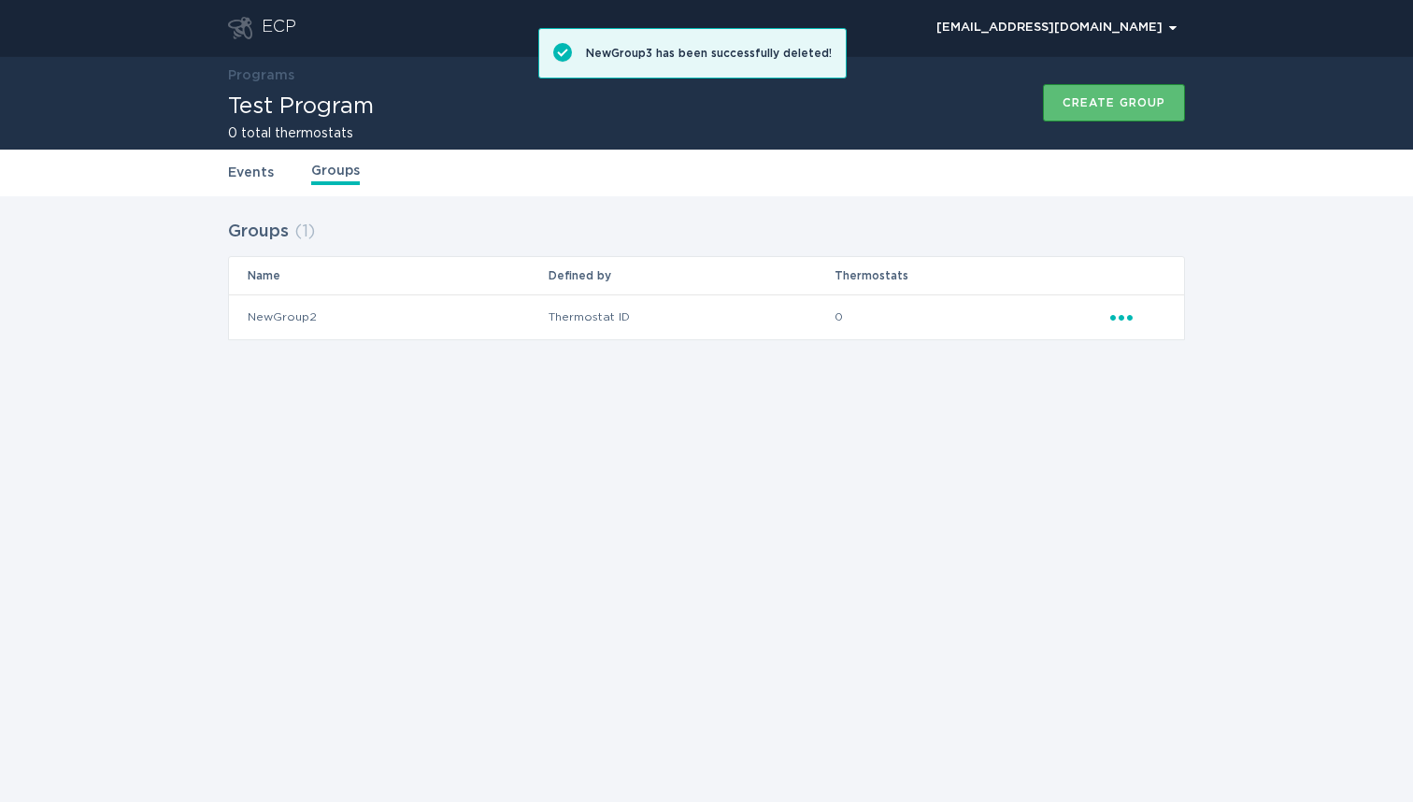
click at [1120, 319] on icon "Popover menu" at bounding box center [1121, 318] width 22 height 6
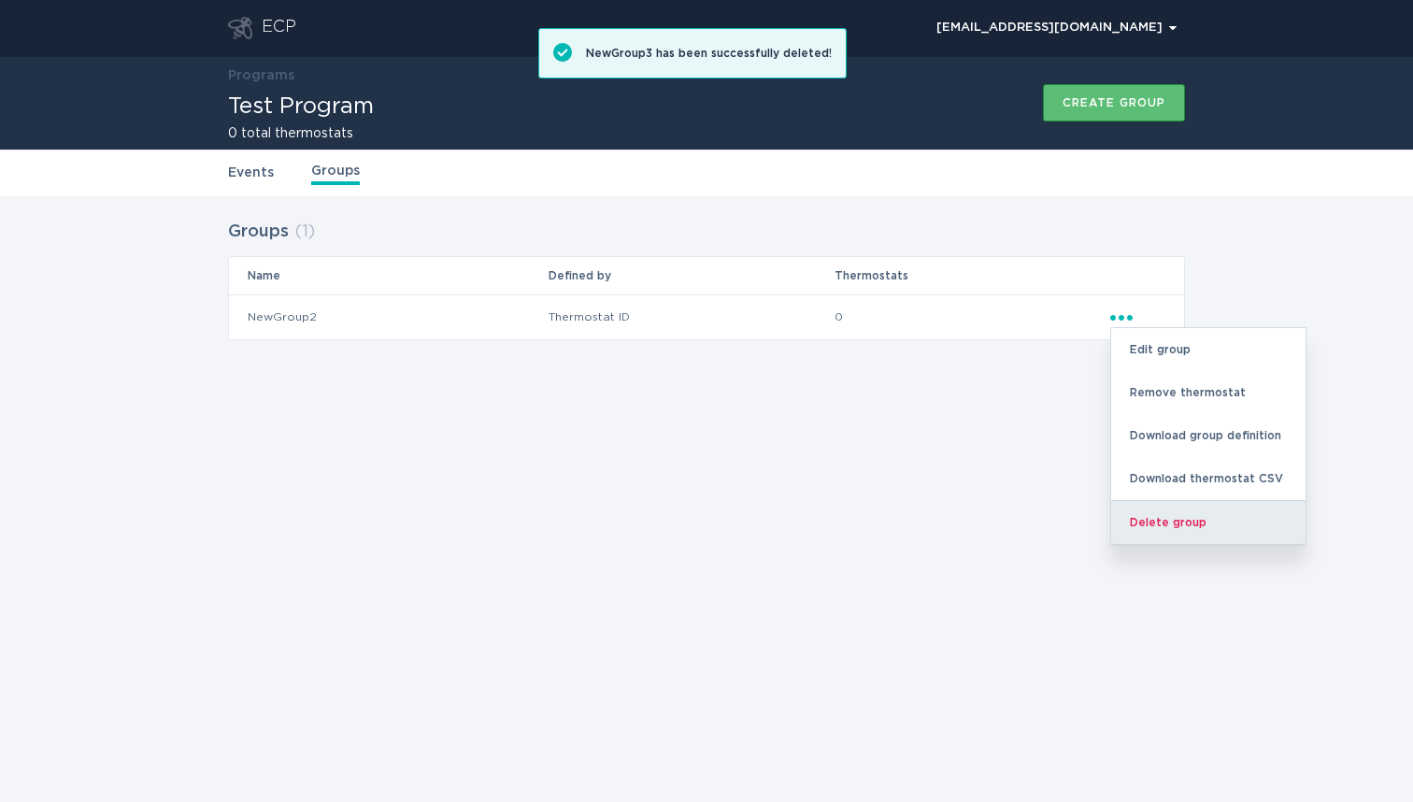
click at [1168, 520] on div "Delete group" at bounding box center [1208, 522] width 194 height 44
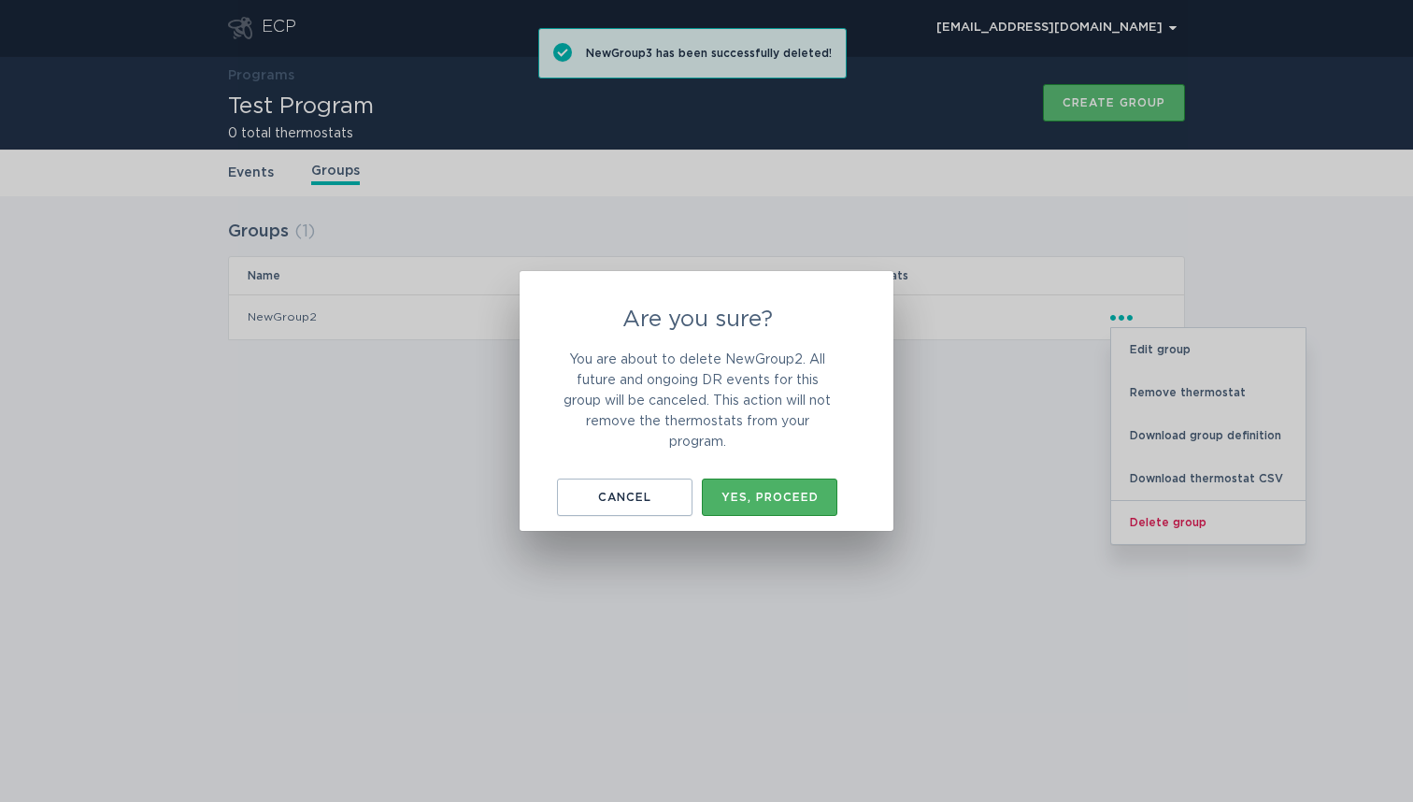
click at [770, 500] on div "Yes, proceed" at bounding box center [769, 497] width 117 height 11
